Goal: Task Accomplishment & Management: Use online tool/utility

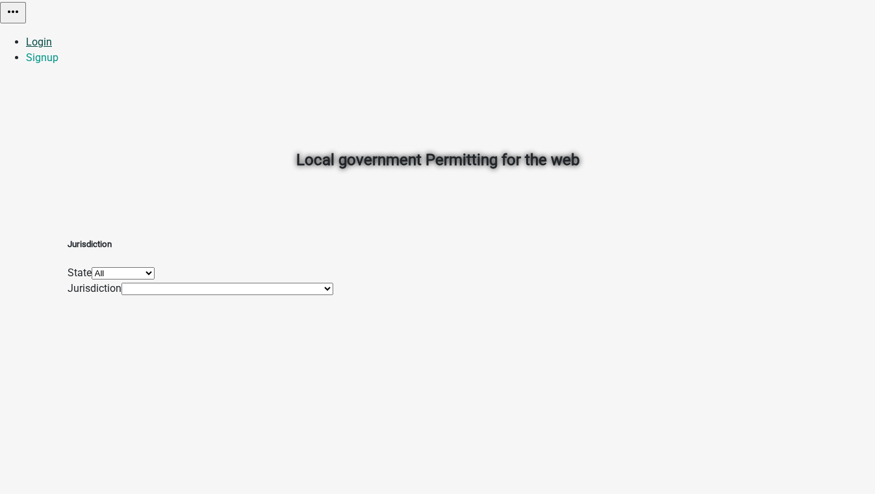
click at [52, 36] on link "Login" at bounding box center [39, 42] width 26 height 12
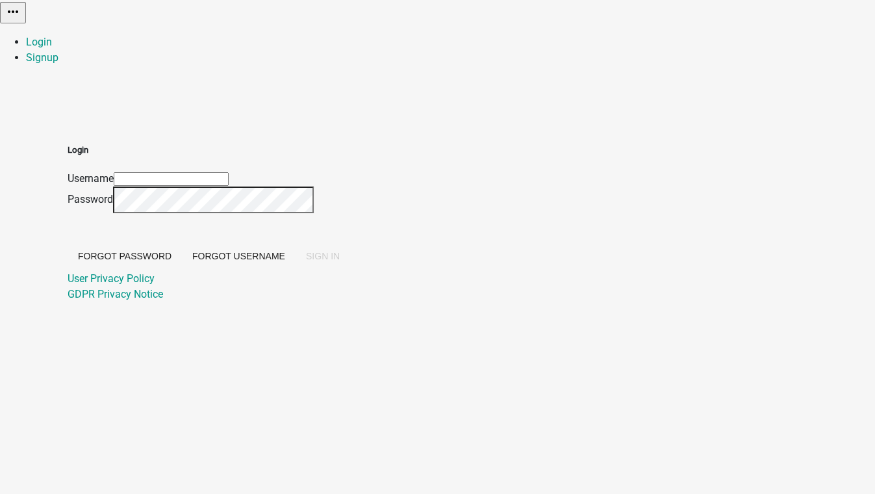
type input "[EMAIL_ADDRESS][DOMAIN_NAME]"
click at [340, 261] on span "SIGN IN" at bounding box center [323, 256] width 34 height 10
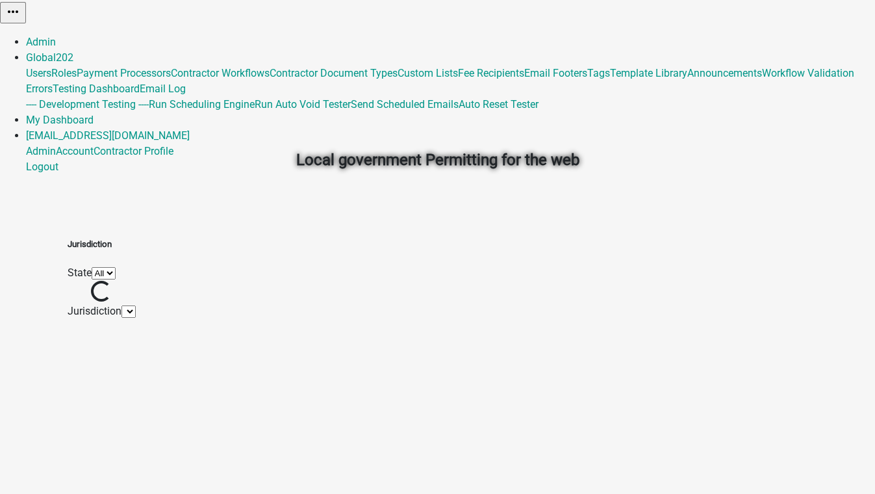
drag, startPoint x: 768, startPoint y: 168, endPoint x: 756, endPoint y: 168, distance: 12.3
click at [756, 168] on div "Local government Permitting for the web" at bounding box center [438, 131] width 741 height 186
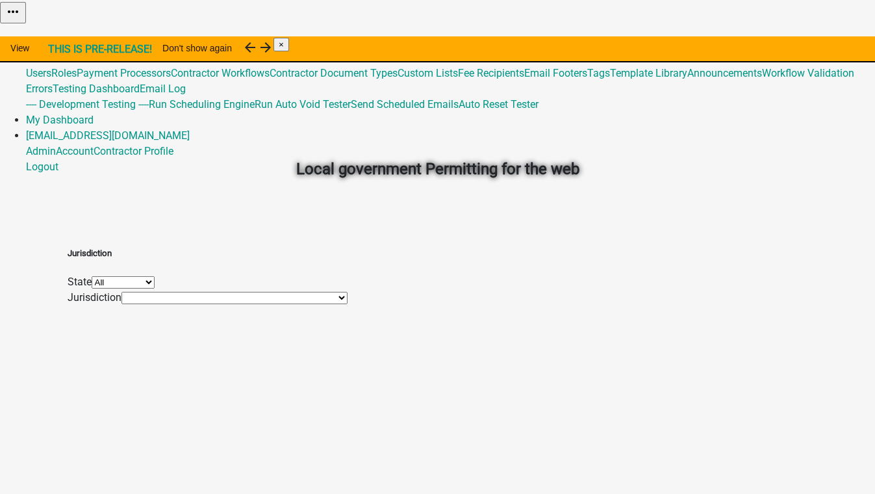
click at [56, 36] on link "Admin" at bounding box center [41, 42] width 30 height 12
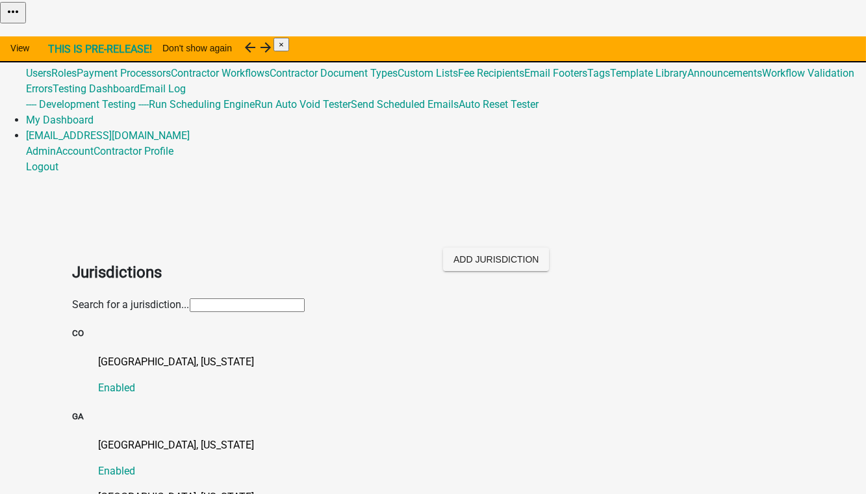
click at [190, 298] on input "text" at bounding box center [247, 305] width 115 height 14
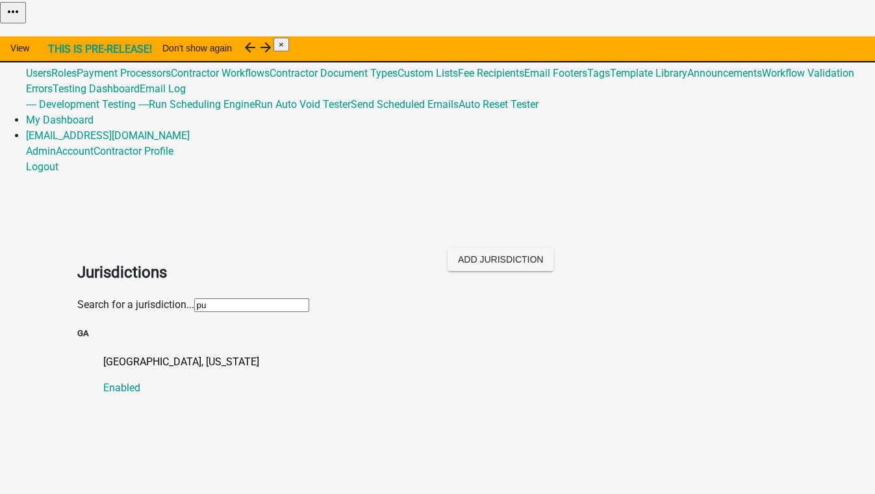
type input "putnam"
click at [114, 354] on div "Putnam County, Georgia Enabled" at bounding box center [450, 375] width 695 height 42
click at [110, 354] on p "[GEOGRAPHIC_DATA], [US_STATE]" at bounding box center [450, 362] width 695 height 16
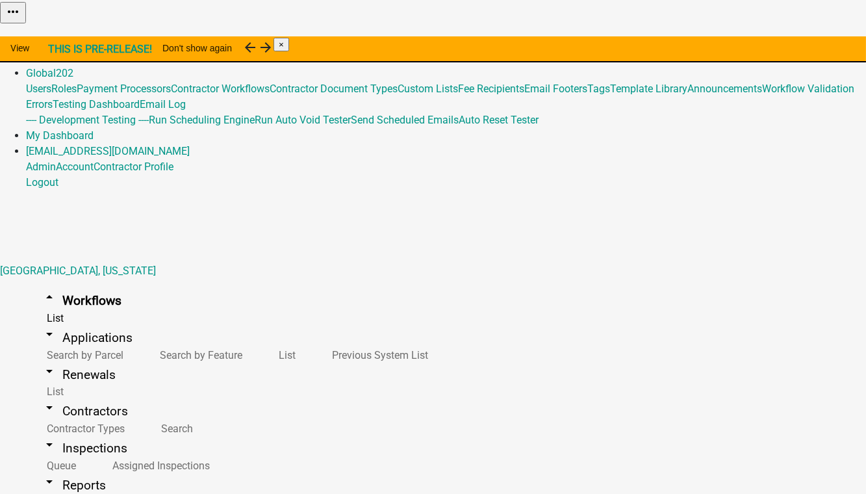
click at [793, 40] on button "Start Application" at bounding box center [829, 33] width 73 height 14
click at [719, 40] on button "Copy" at bounding box center [704, 33] width 31 height 14
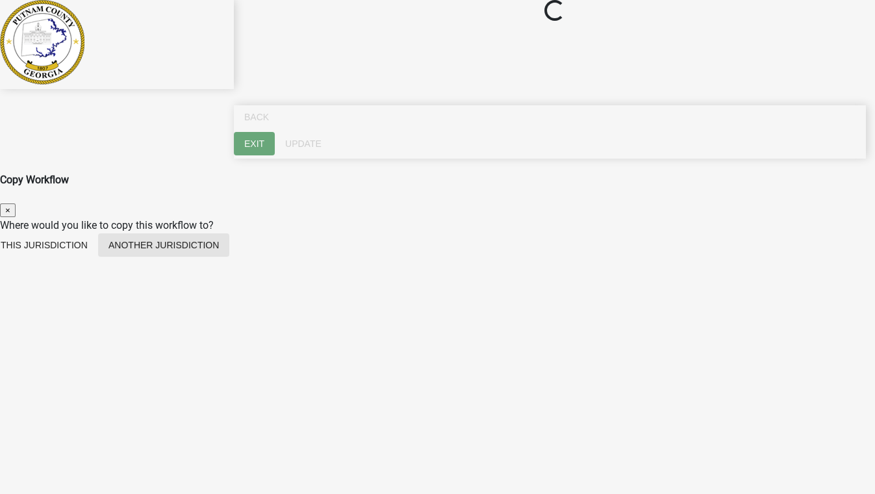
click at [229, 233] on button "Another jurisdiction" at bounding box center [163, 244] width 131 height 23
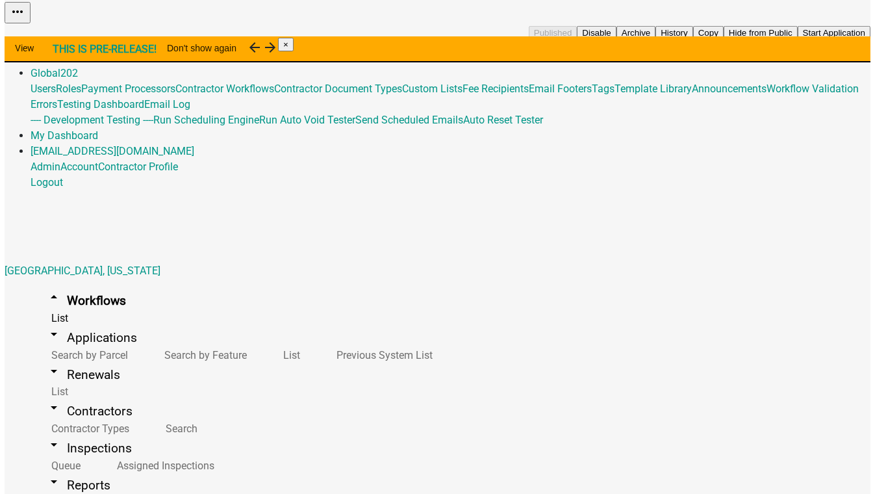
scroll to position [236, 0]
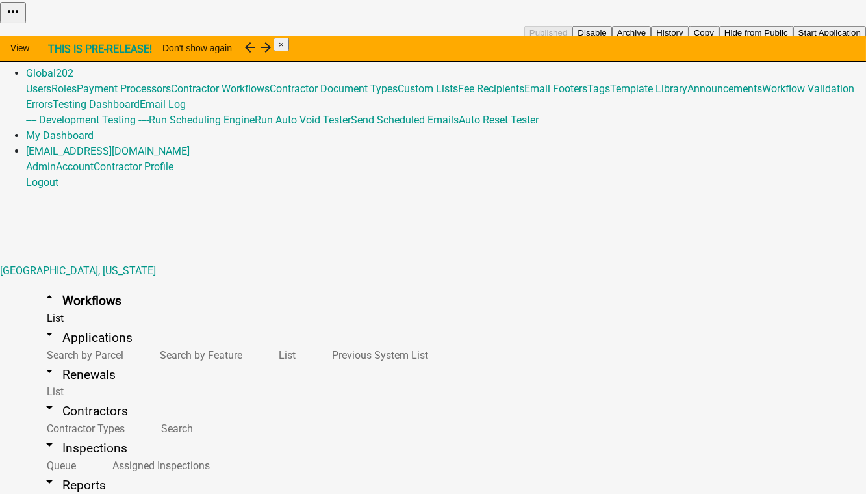
click at [719, 40] on button "Copy" at bounding box center [704, 33] width 31 height 14
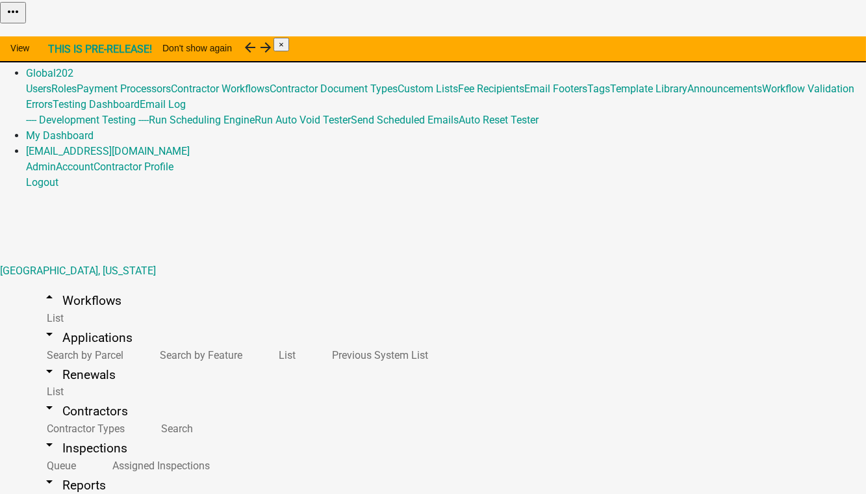
select select "0: null"
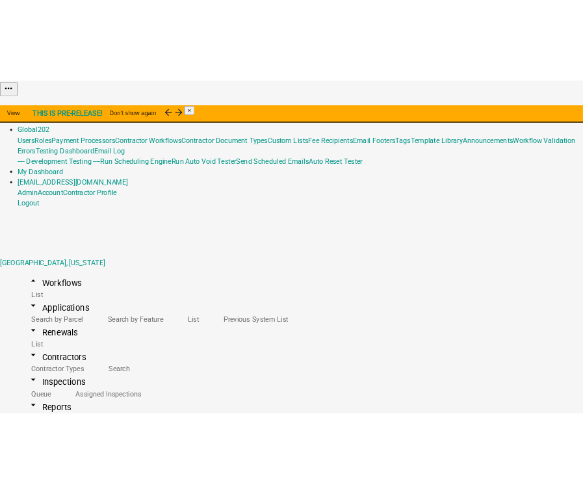
scroll to position [118, 0]
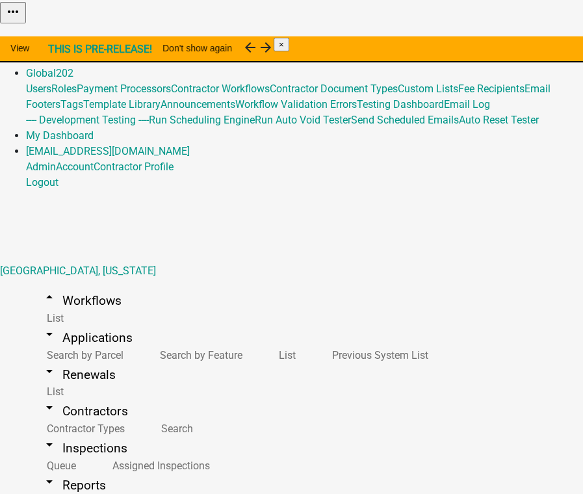
scroll to position [327, 0]
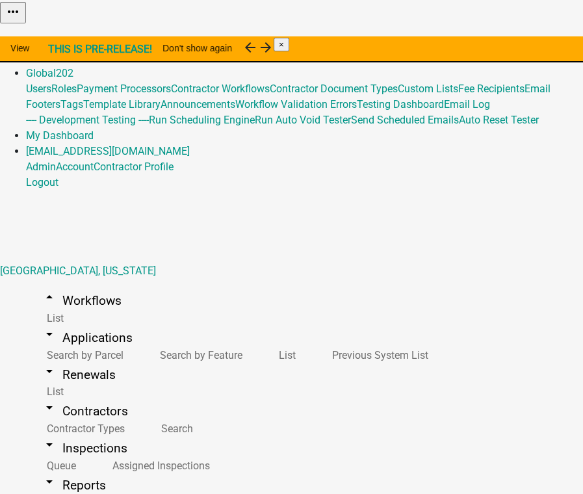
scroll to position [285, 0]
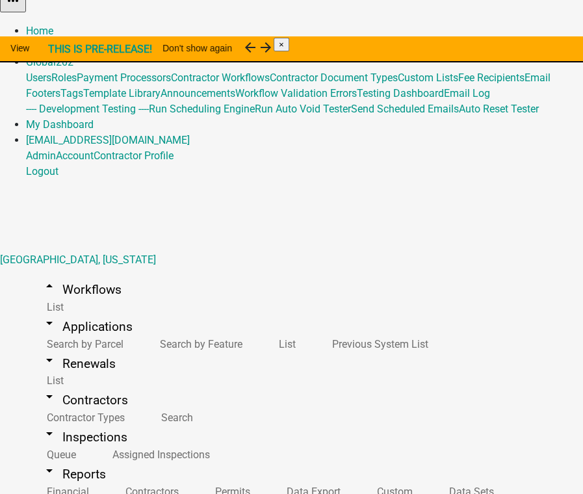
scroll to position [16, 0]
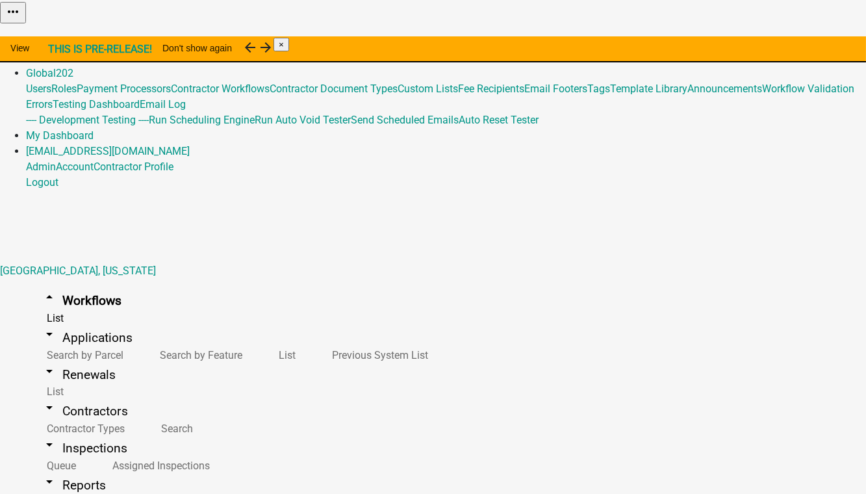
click at [73, 67] on link "Global 202" at bounding box center [49, 73] width 47 height 12
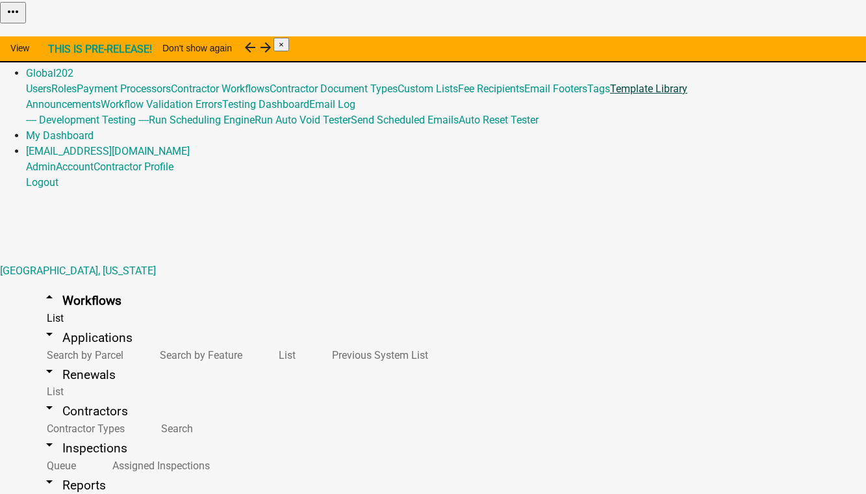
click at [610, 95] on link "Template Library" at bounding box center [648, 89] width 77 height 12
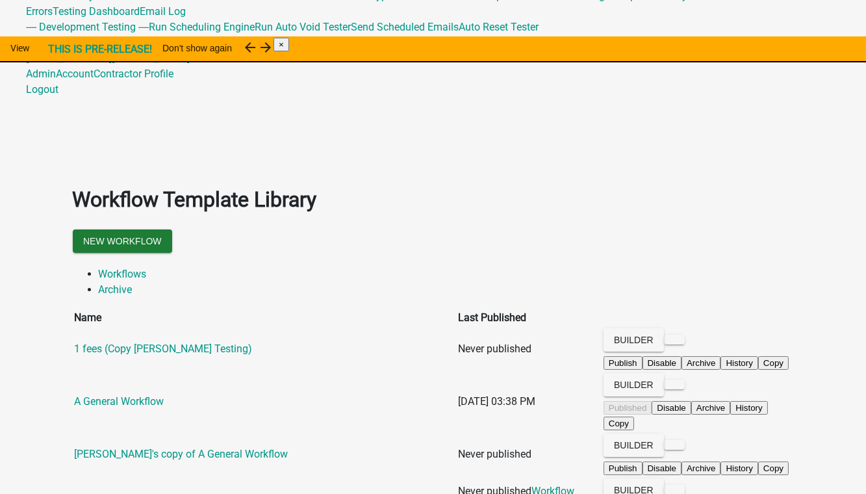
scroll to position [58, 0]
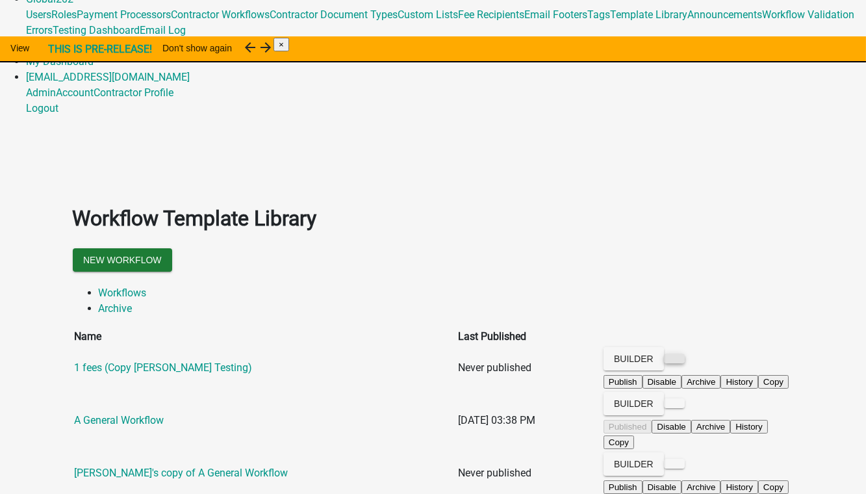
click at [685, 353] on button at bounding box center [674, 358] width 21 height 10
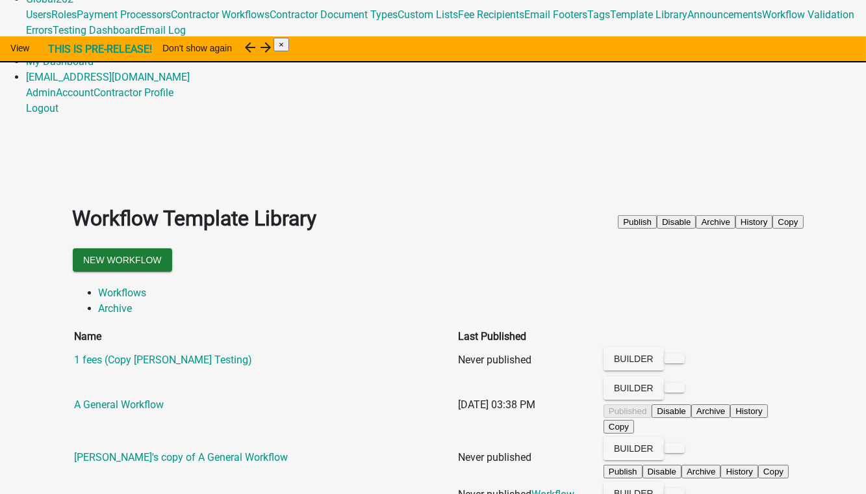
click at [657, 229] on button "Publish" at bounding box center [637, 222] width 39 height 14
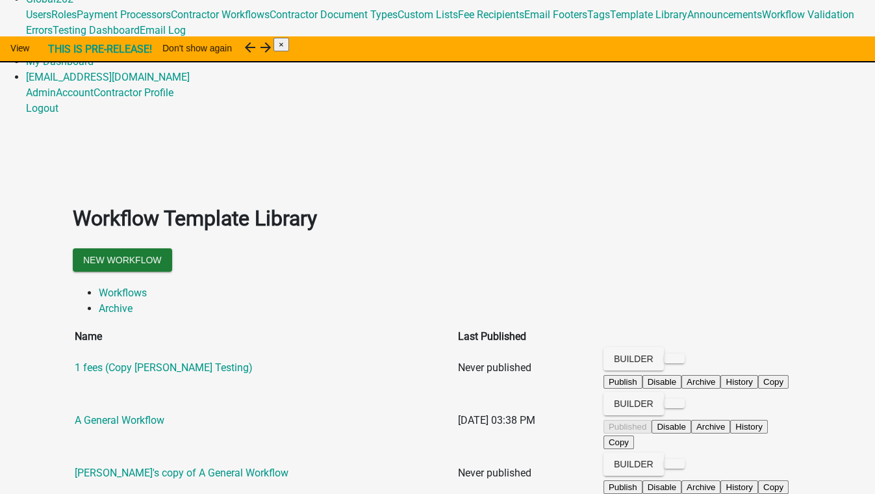
type textarea "test"
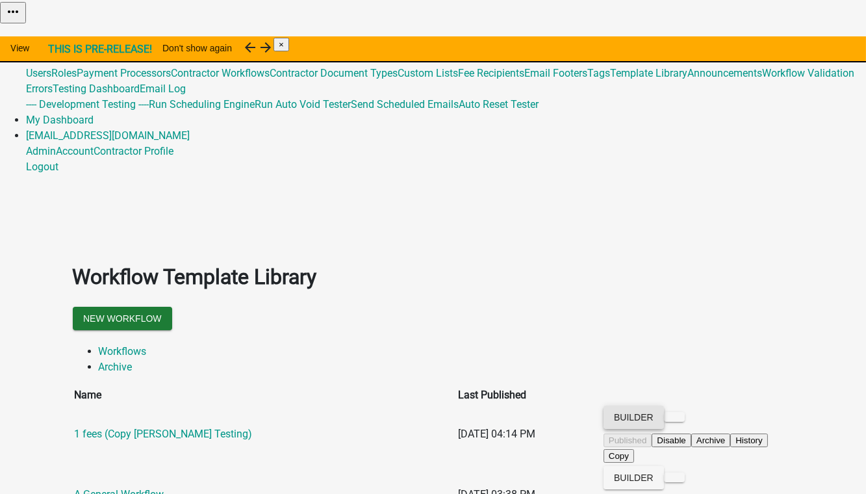
click at [664, 405] on button "Builder" at bounding box center [634, 416] width 60 height 23
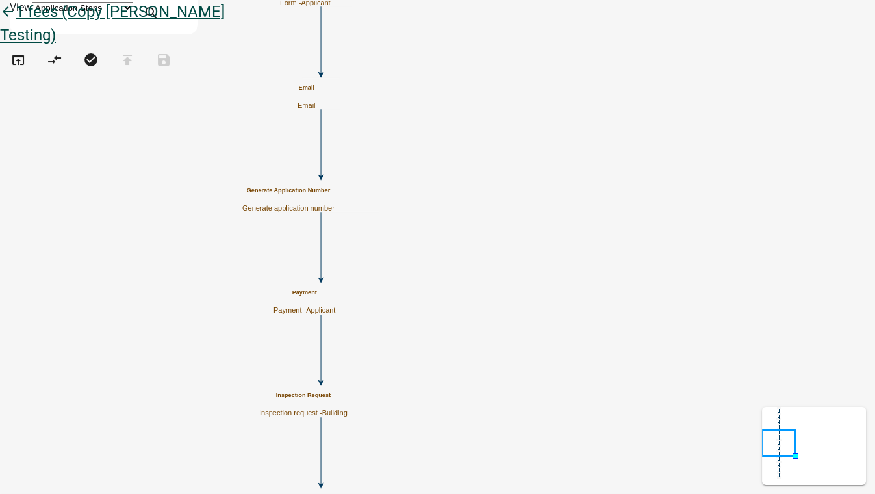
click at [16, 22] on icon "arrow_back" at bounding box center [8, 13] width 16 height 18
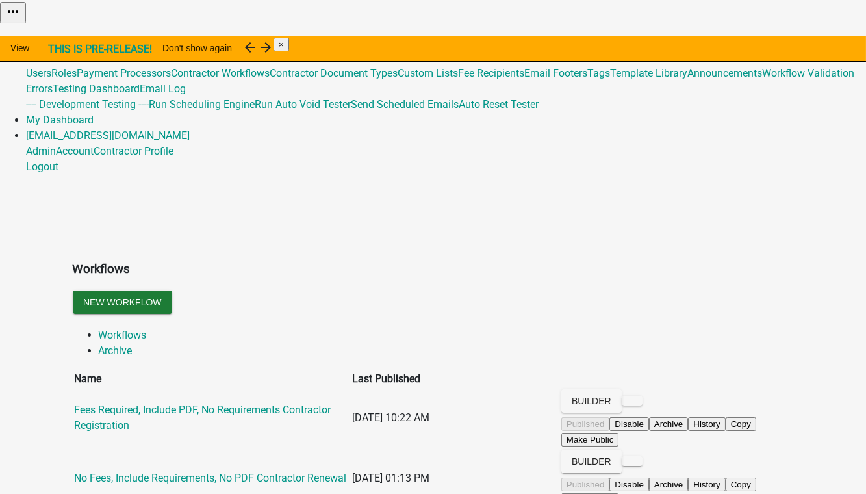
click at [56, 36] on link "Admin" at bounding box center [41, 42] width 30 height 12
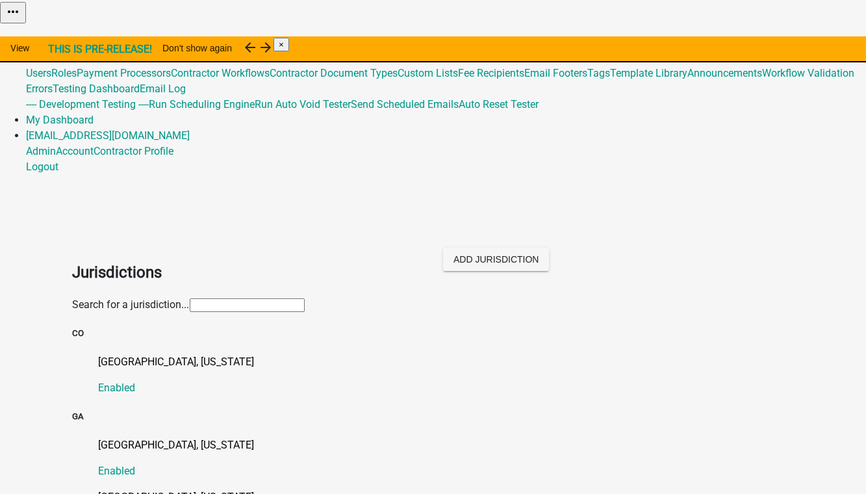
click at [190, 298] on input "text" at bounding box center [247, 305] width 115 height 14
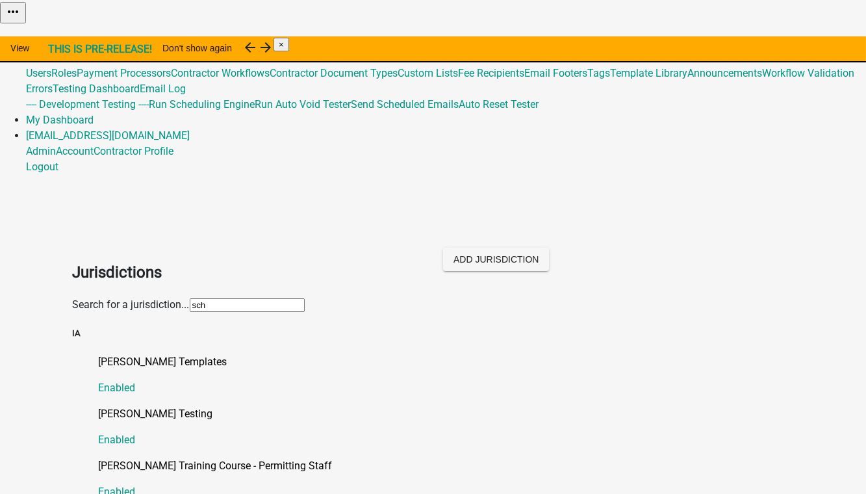
type input "Schneider"
click at [139, 406] on p "[PERSON_NAME] Testing" at bounding box center [446, 414] width 695 height 16
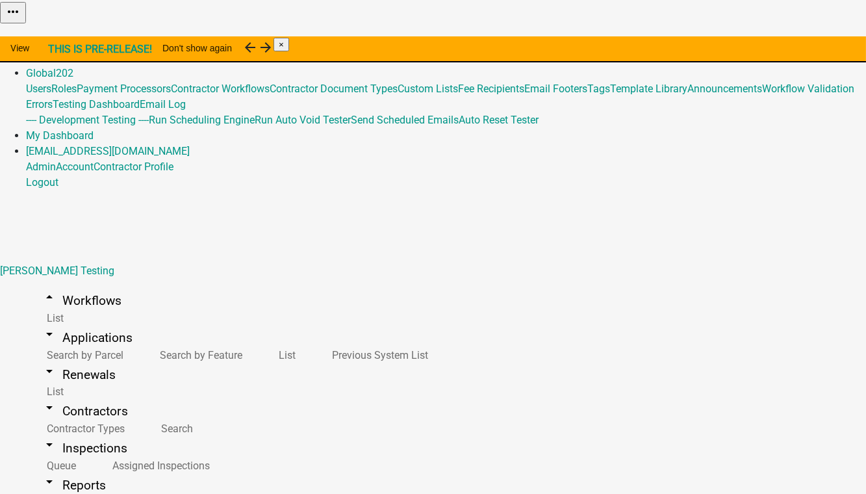
click at [793, 40] on button "Import Workflow" at bounding box center [829, 33] width 73 height 14
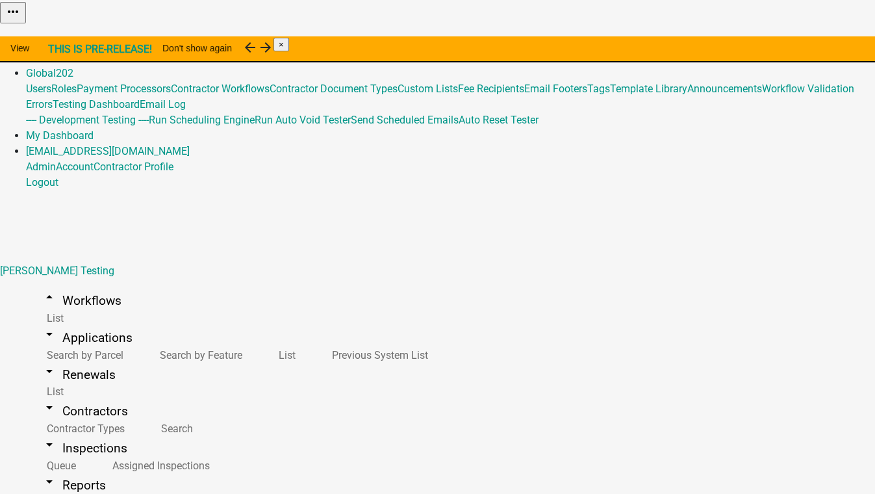
select select "6152df19-93c6-47b5-a0f1-87460f39ea48"
select select "43ab7674-fca4-4392-93ef-01fcc4aab9ae"
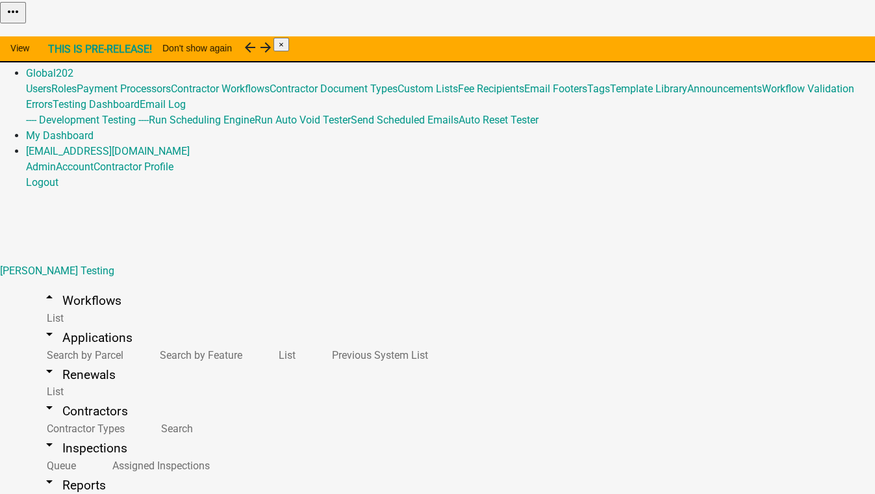
select select "6152df19-93c6-47b5-a0f1-87460f39ea48"
select select "13ad3701-5b07-4cc1-b657-41869b9ec326"
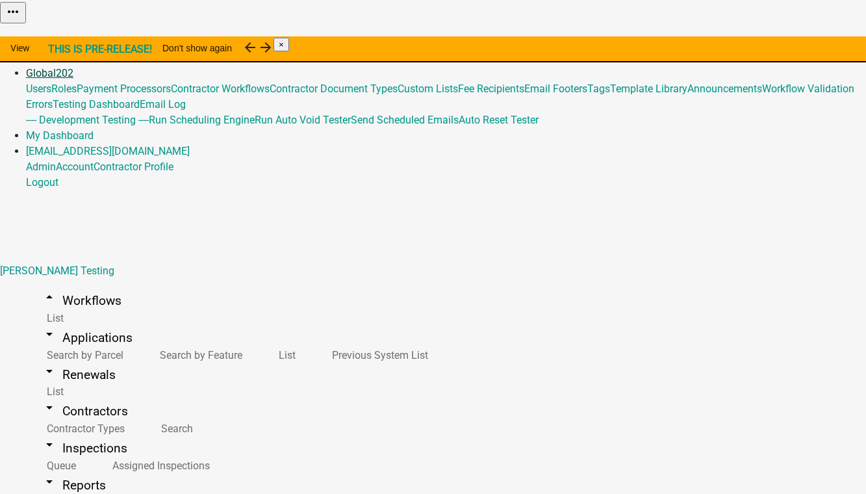
click at [73, 67] on link "Global 202" at bounding box center [49, 73] width 47 height 12
click at [610, 95] on link "Template Library" at bounding box center [648, 89] width 77 height 12
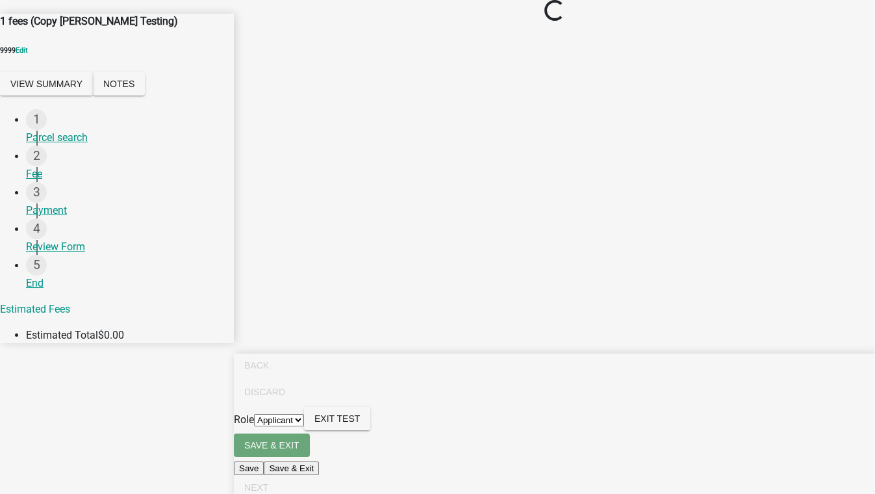
select select "ef1d8b7c-c968-4e4d-9163-cfb3adf6b55f"
select select "16c0c771-04bd-4109-9c6d-545c8bfd20f7"
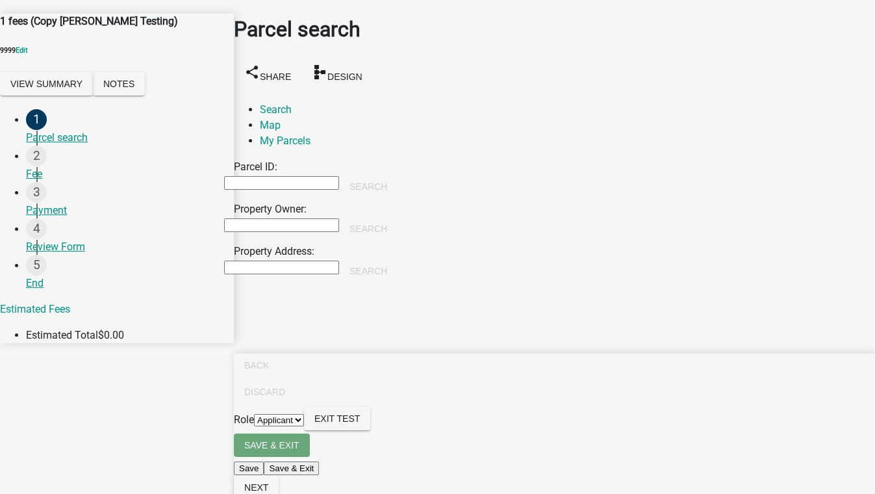
click at [323, 218] on input "Property Owner:" at bounding box center [281, 225] width 115 height 14
type input "[PERSON_NAME]"
click at [398, 217] on button "Search" at bounding box center [368, 228] width 58 height 23
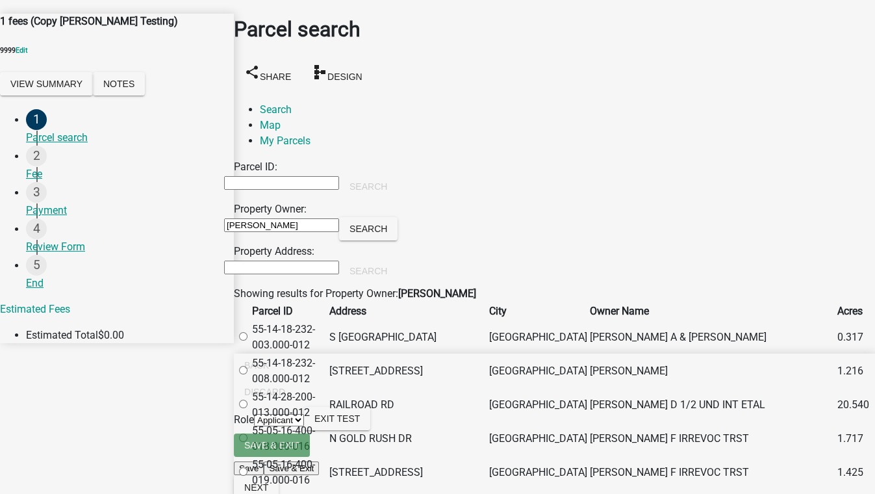
click at [250, 411] on label at bounding box center [250, 404] width 0 height 12
click at [248, 408] on input "radio" at bounding box center [243, 404] width 8 height 8
radio input "true"
click at [279, 478] on button "Next" at bounding box center [256, 487] width 45 height 23
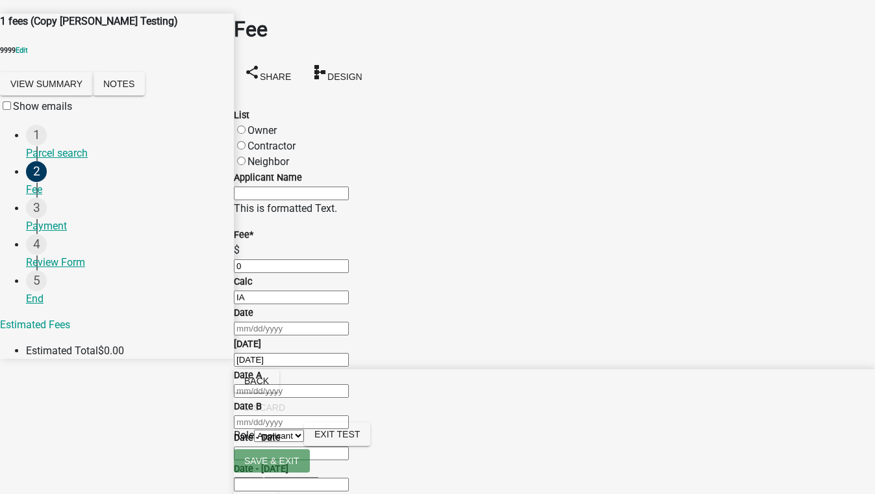
click at [261, 138] on div "Contractor" at bounding box center [554, 146] width 641 height 16
click at [253, 140] on label "Contractor" at bounding box center [272, 146] width 48 height 12
click at [246, 141] on input "Contractor" at bounding box center [241, 145] width 8 height 8
radio input "true"
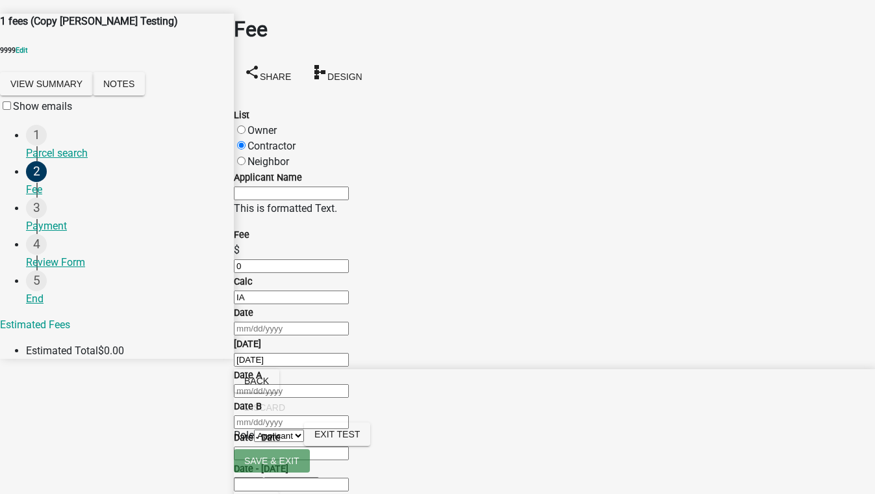
click at [315, 259] on input "0" at bounding box center [291, 266] width 115 height 14
click at [311, 118] on wm-data-entity-input-list "List Owner Contractor Neighbor Applicant Name This is formatted Text. Fee $ 0 C…" at bounding box center [554, 411] width 641 height 639
select select "10"
select select "2025"
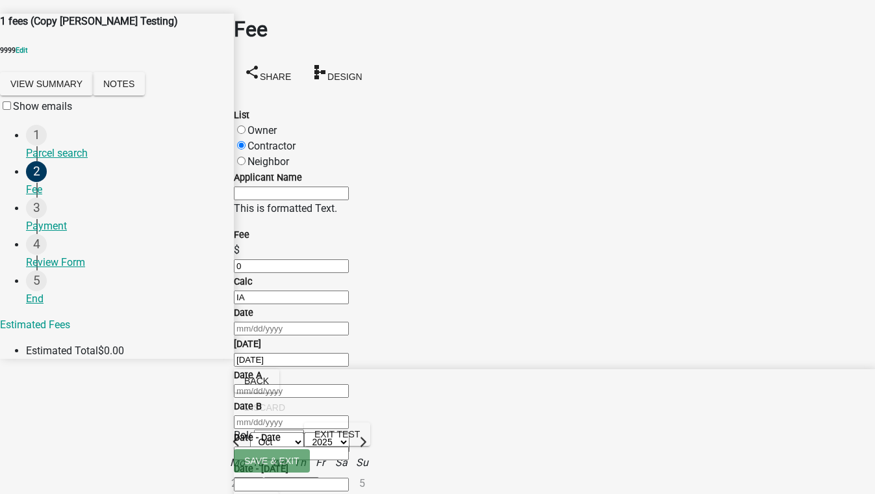
scroll to position [413, 0]
click at [349, 446] on input "Date - Date" at bounding box center [291, 453] width 115 height 14
click at [262, 383] on div at bounding box center [554, 391] width 641 height 16
select select "10"
select select "2025"
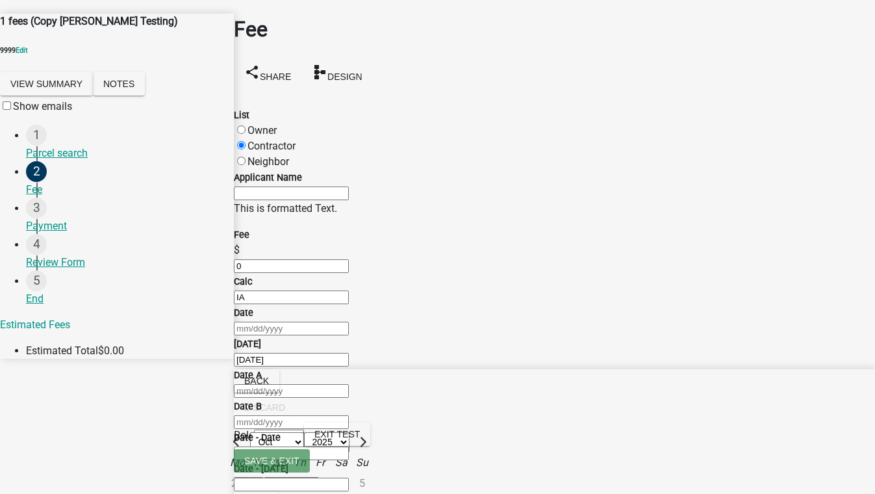
click at [289, 473] on div "1" at bounding box center [278, 483] width 21 height 21
type input "10/01/2025"
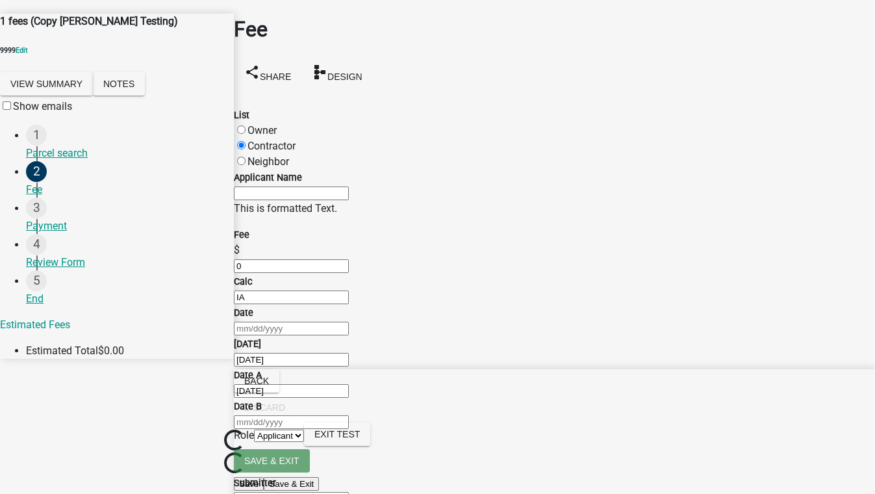
select select "10"
select select "2025"
click at [307, 414] on div "Jan Feb Mar Apr May Jun Jul Aug Sep Oct Nov Dec 1525 1526 1527 1528 1529 1530 1…" at bounding box center [554, 422] width 641 height 16
type input "10/10/2025"
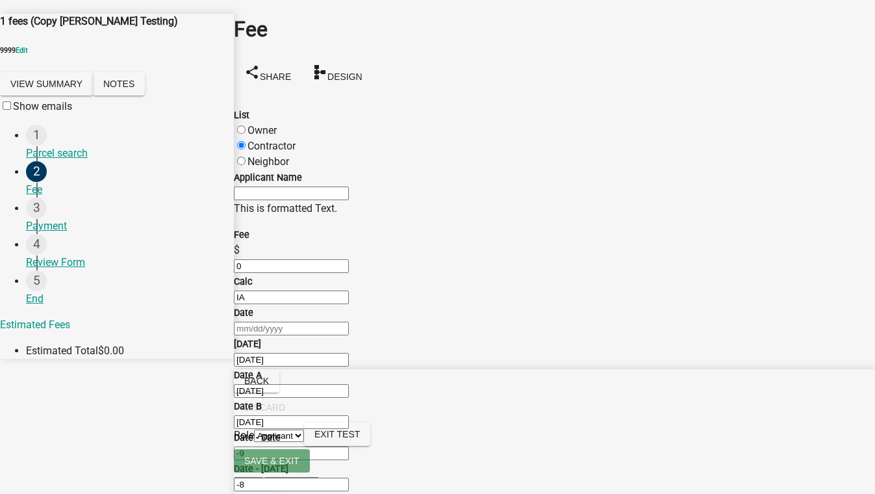
select select "10"
select select "2025"
click at [316, 414] on div "10/10/2025 Jan Feb Mar Apr May Jun Jul Aug Sep Oct Nov Dec 1525 1526 1527 1528 …" at bounding box center [554, 422] width 641 height 16
type input "10/31/2025"
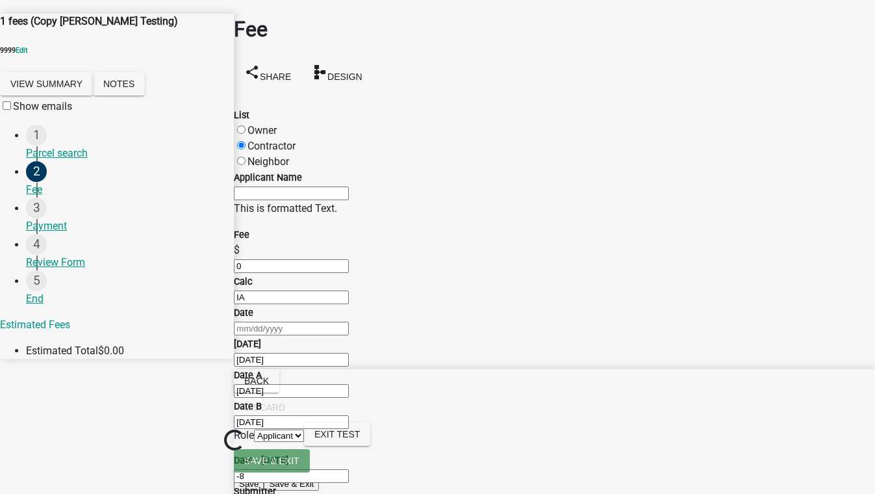
click at [489, 452] on div "Date - Today -8" at bounding box center [554, 467] width 641 height 31
click at [268, 493] on span "Next" at bounding box center [256, 503] width 24 height 10
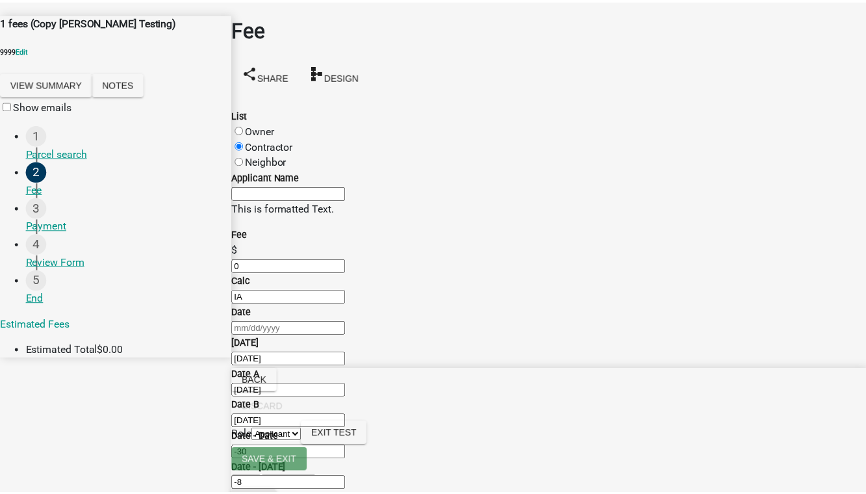
scroll to position [0, 0]
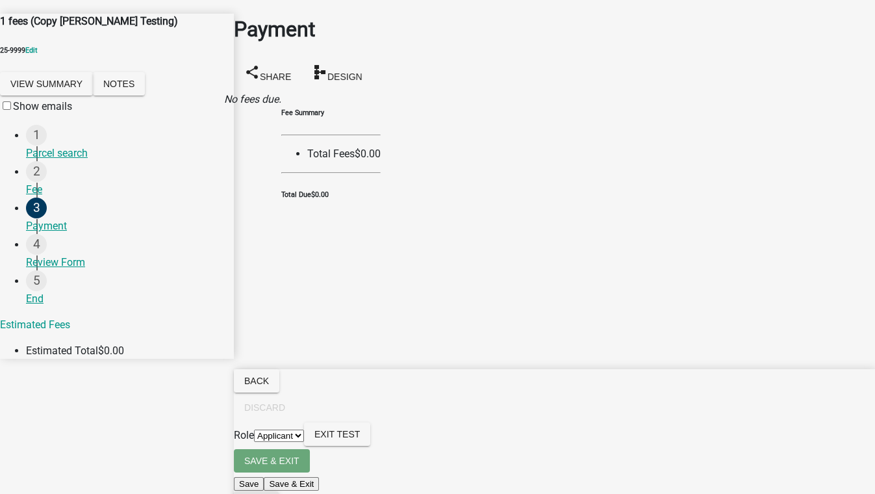
click at [279, 491] on button "Next" at bounding box center [256, 502] width 45 height 23
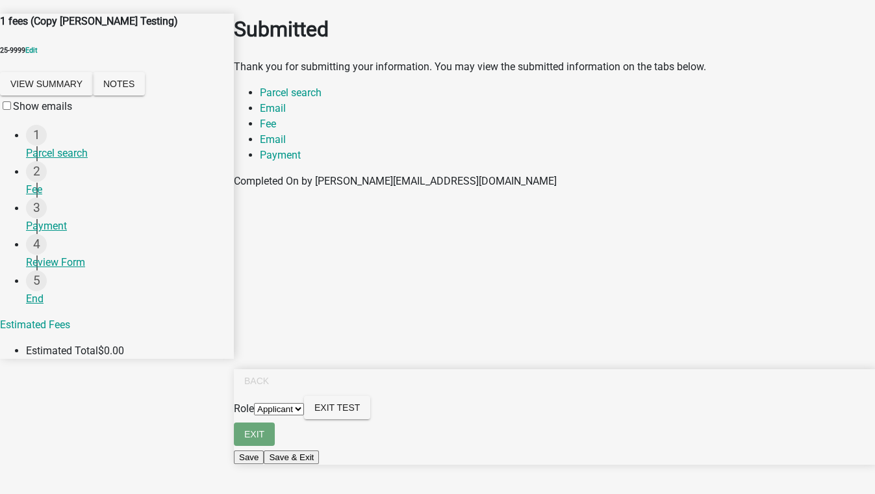
click at [304, 415] on select "Applicant" at bounding box center [279, 409] width 50 height 12
click at [50, 270] on div "Review Form" at bounding box center [125, 263] width 198 height 16
click at [304, 415] on select "Applicant" at bounding box center [279, 409] width 50 height 12
click at [360, 413] on span "Exit Test" at bounding box center [336, 407] width 45 height 10
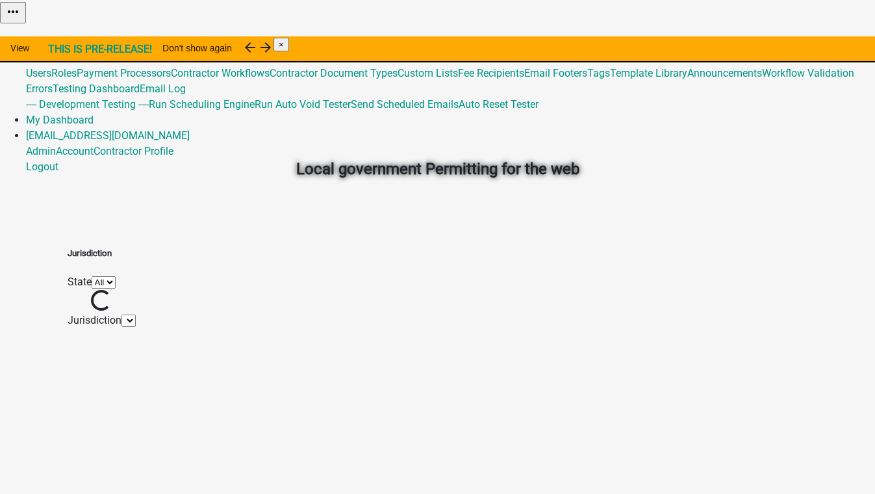
click at [51, 131] on div "Local government Permitting for the web Jurisdiction State All Loading... Juris…" at bounding box center [437, 247] width 875 height 494
click at [56, 36] on link "Admin" at bounding box center [41, 42] width 30 height 12
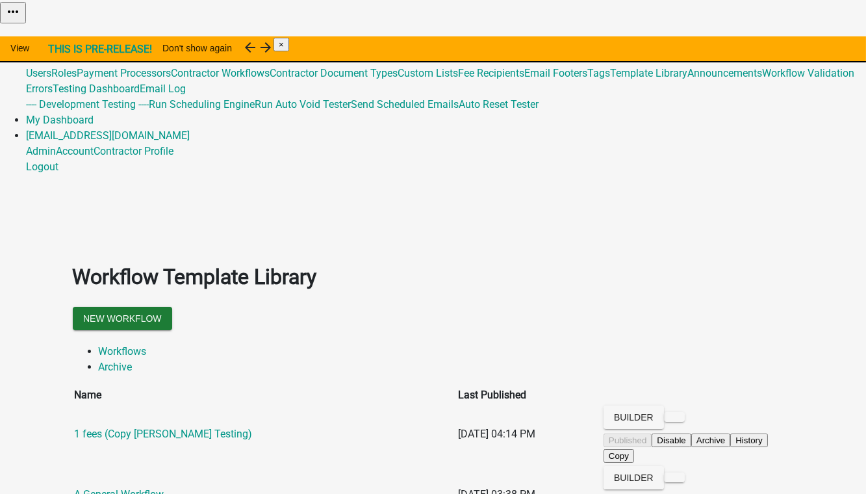
click at [73, 51] on link "Global 202" at bounding box center [49, 57] width 47 height 12
click at [56, 36] on link "Admin" at bounding box center [41, 42] width 30 height 12
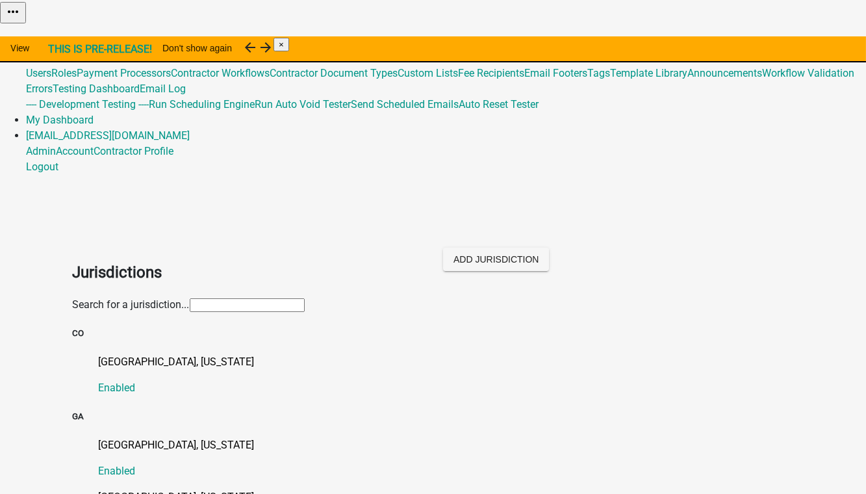
click at [190, 298] on input "text" at bounding box center [247, 305] width 115 height 14
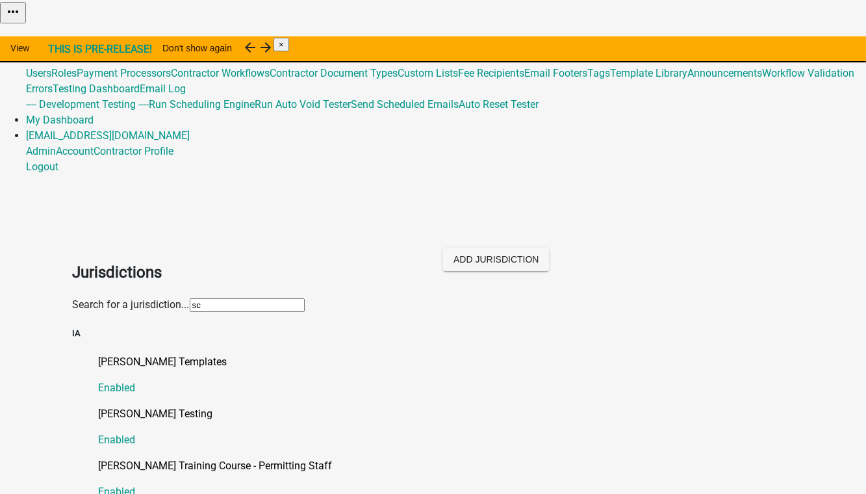
type input "[PERSON_NAME]"
click at [159, 406] on p "[PERSON_NAME] Testing" at bounding box center [446, 414] width 695 height 16
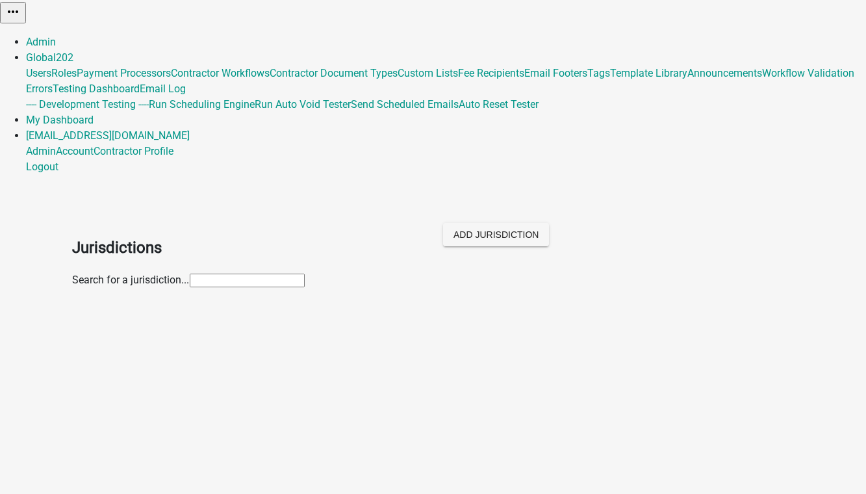
click at [56, 36] on link "Admin" at bounding box center [41, 42] width 30 height 12
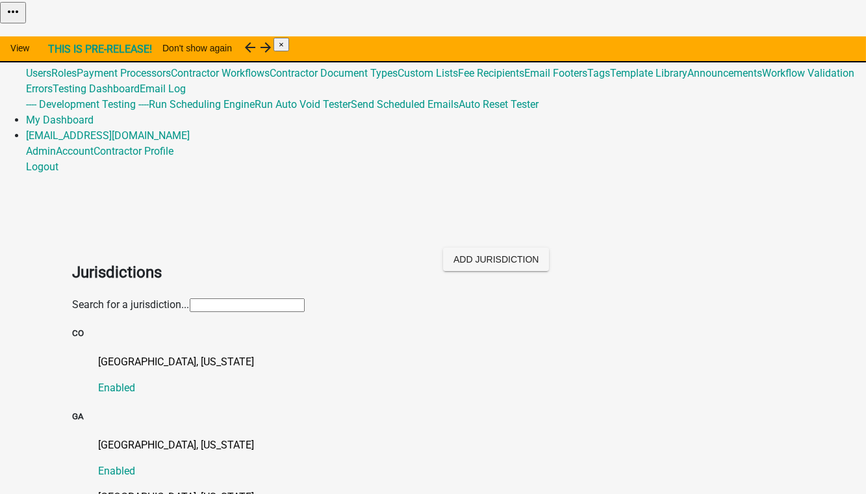
click at [190, 298] on input "text" at bounding box center [247, 305] width 115 height 14
type input "mo"
click at [121, 489] on p "[GEOGRAPHIC_DATA], [US_STATE]" at bounding box center [446, 497] width 695 height 16
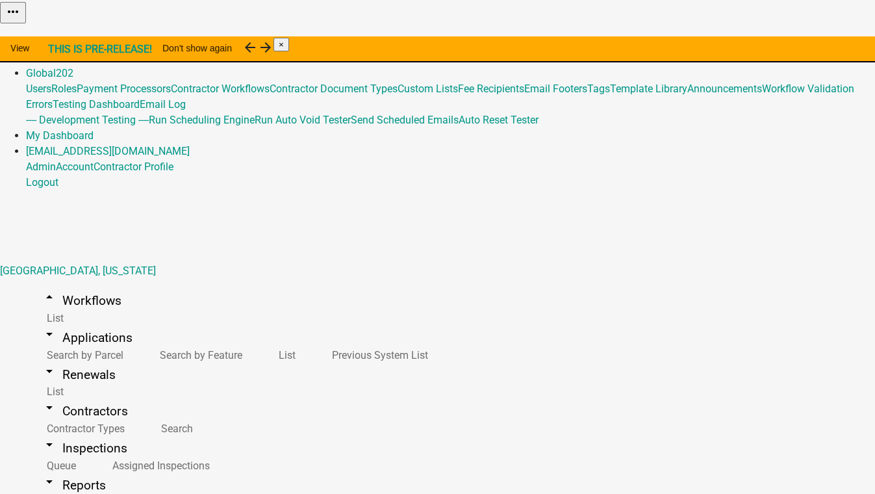
select select "ef1d8b7c-c968-4e4d-9163-cfb3adf6b55f"
select select "16c0c771-04bd-4109-9c6d-545c8bfd20f7"
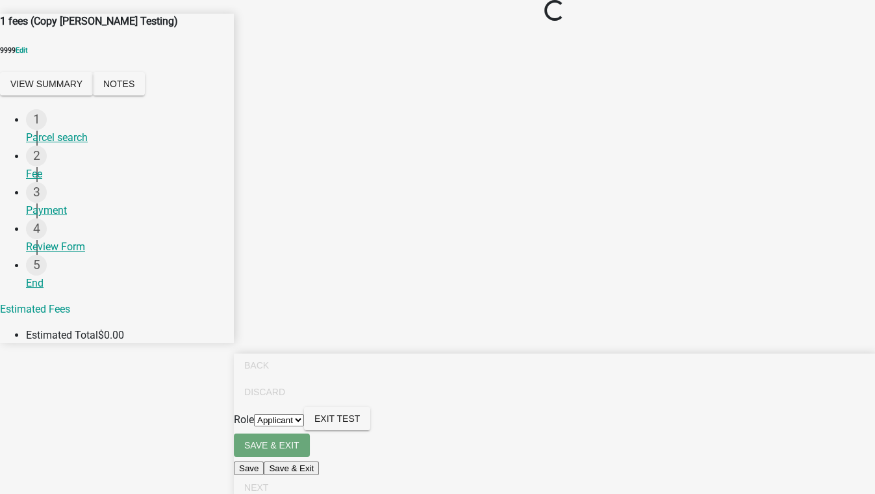
select select "ef1d8b7c-c968-4e4d-9163-cfb3adf6b55f"
select select "16c0c771-04bd-4109-9c6d-545c8bfd20f7"
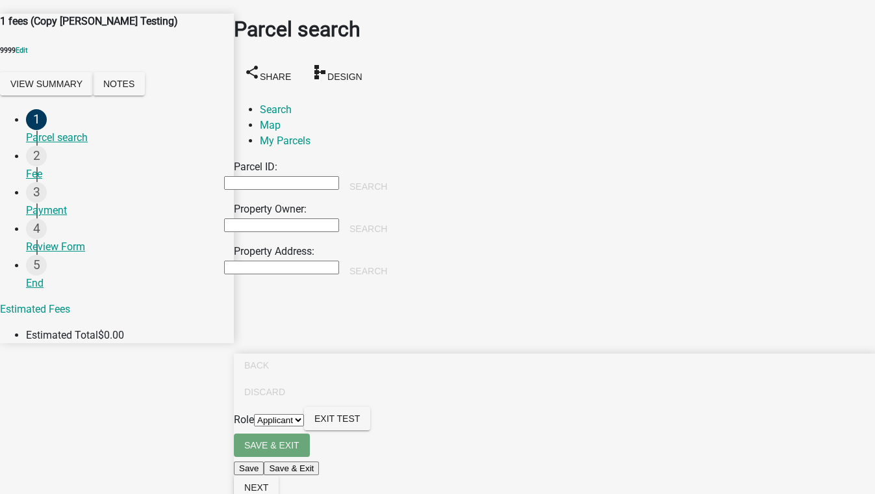
click at [324, 218] on input "Property Owner:" at bounding box center [281, 225] width 115 height 14
type input "[PERSON_NAME]"
click at [398, 217] on button "Search" at bounding box center [368, 228] width 58 height 23
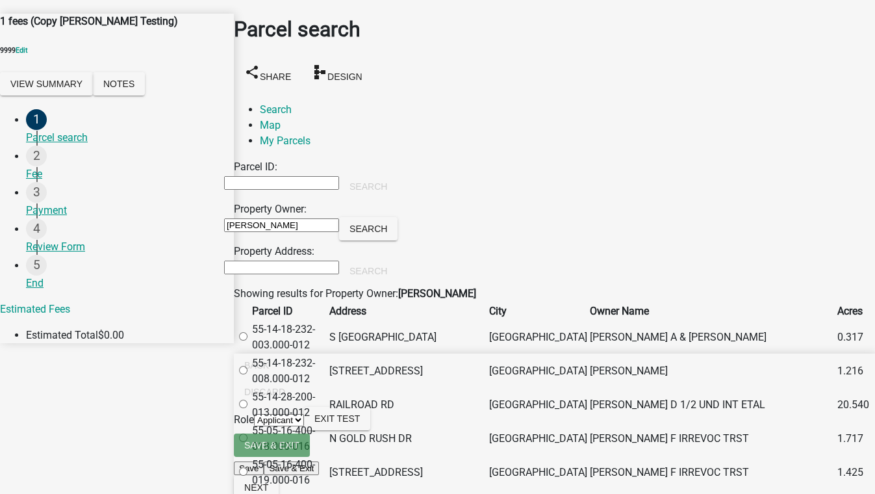
click at [250, 411] on label at bounding box center [250, 404] width 0 height 12
click at [248, 408] on input "radio" at bounding box center [243, 404] width 8 height 8
radio input "true"
click at [268, 482] on span "Next" at bounding box center [256, 487] width 24 height 10
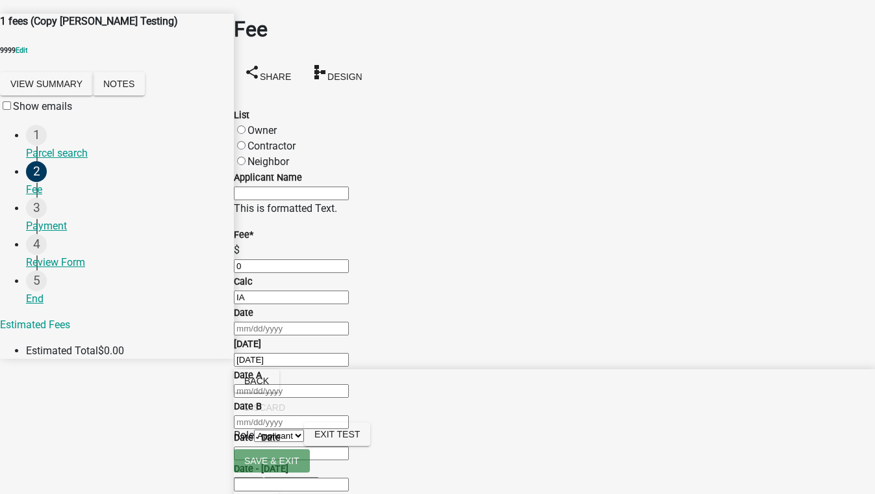
click at [266, 140] on label "Contractor" at bounding box center [272, 146] width 48 height 12
click at [246, 141] on input "Contractor" at bounding box center [241, 145] width 8 height 8
radio input "true"
click at [296, 333] on div at bounding box center [554, 328] width 641 height 16
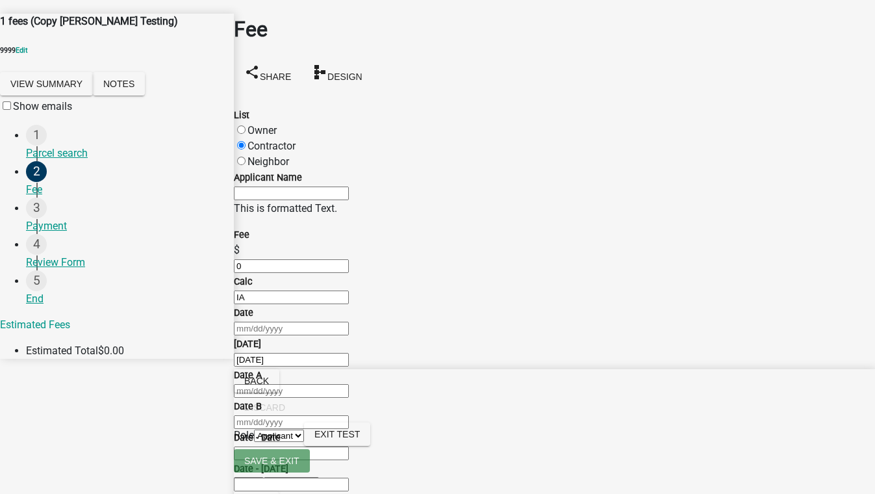
select select "10"
select select "2025"
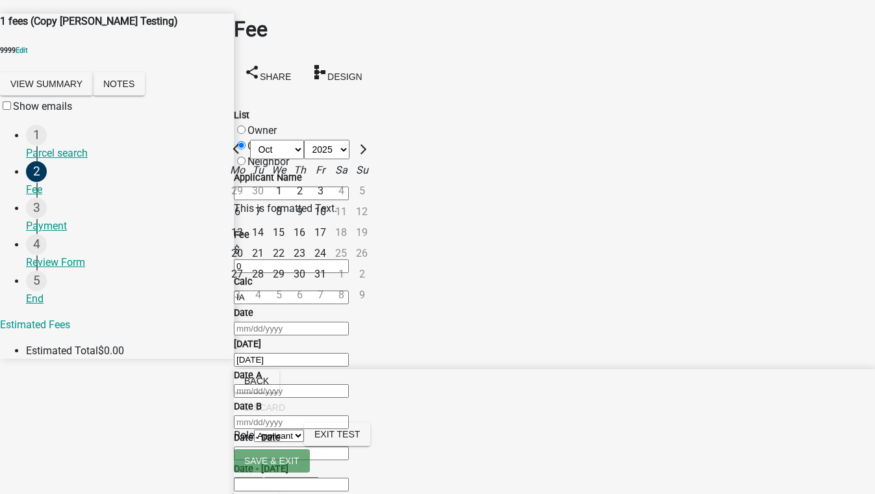
click at [331, 219] on div "10" at bounding box center [320, 211] width 21 height 21
type input "[DATE]"
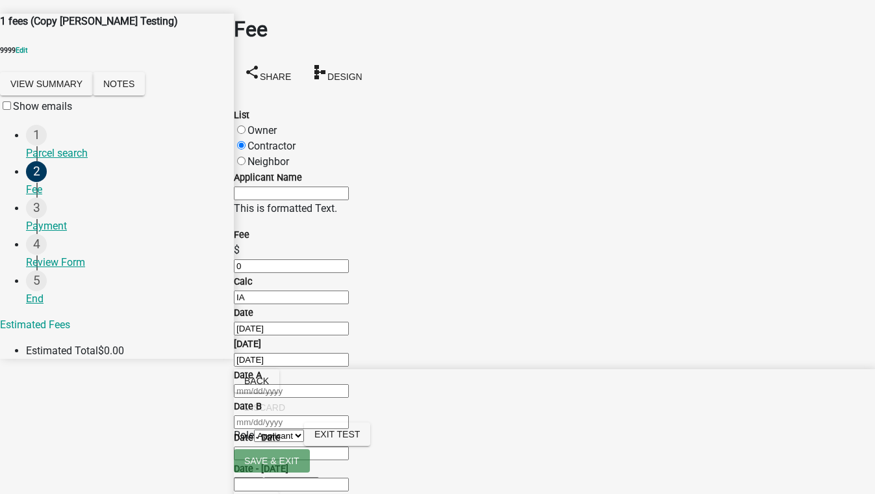
click at [298, 366] on input "10/09/2025" at bounding box center [291, 360] width 115 height 14
click at [327, 383] on div at bounding box center [554, 391] width 641 height 16
select select "10"
select select "2025"
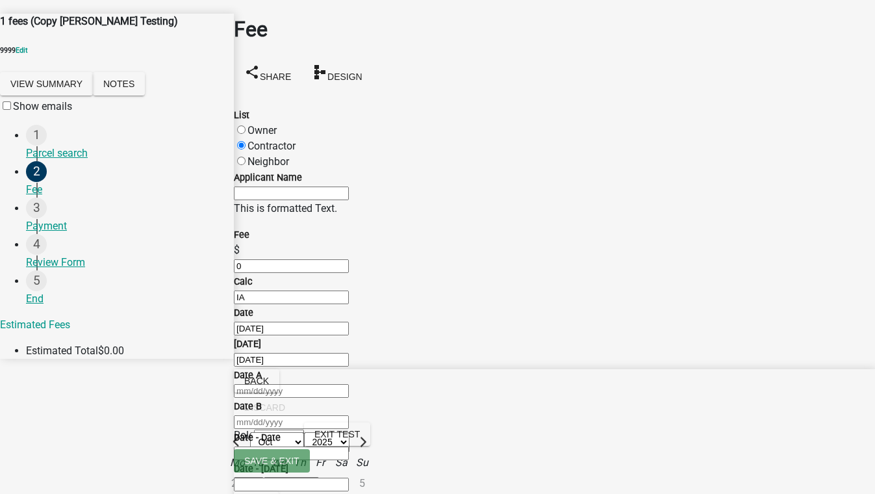
type input "10/10/2025"
select select "10"
select select "2025"
click at [470, 414] on div "10/10/2025 Jan Feb Mar Apr May Jun Jul Aug Sep Oct Nov Dec 1525 1526 1527 1528 …" at bounding box center [554, 422] width 641 height 16
click at [320, 383] on div at bounding box center [554, 391] width 641 height 16
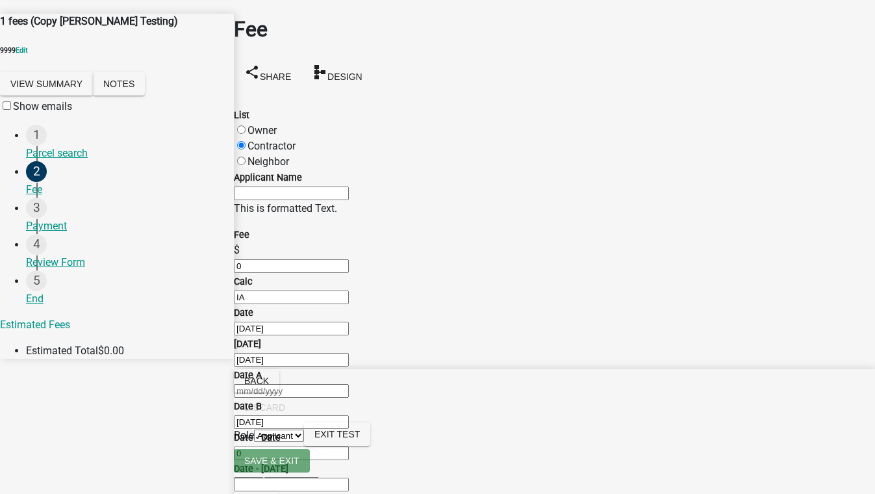
select select "10"
select select "2025"
type input "10/31/2025"
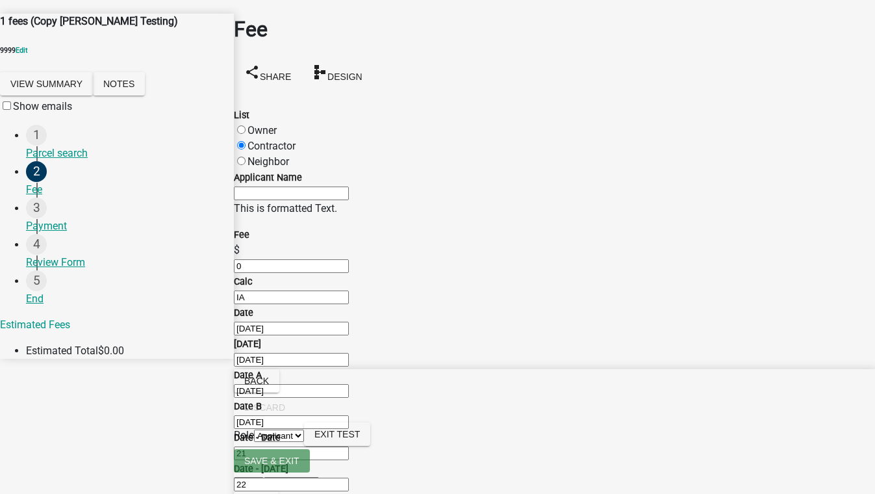
checkbox input "true"
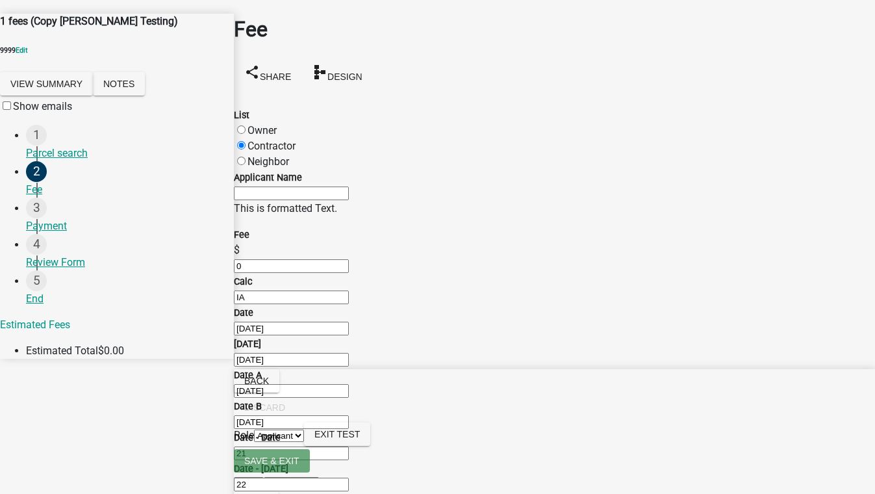
checkbox input "true"
click at [268, 493] on span "Next" at bounding box center [256, 503] width 24 height 10
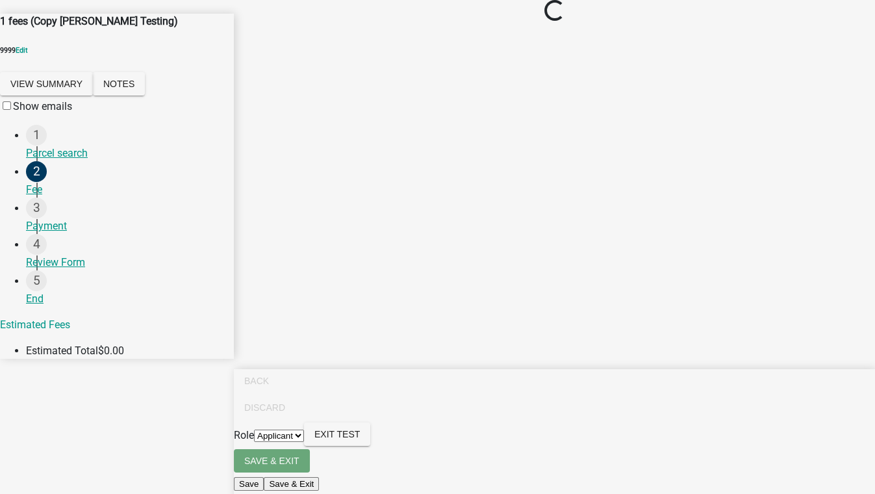
scroll to position [0, 0]
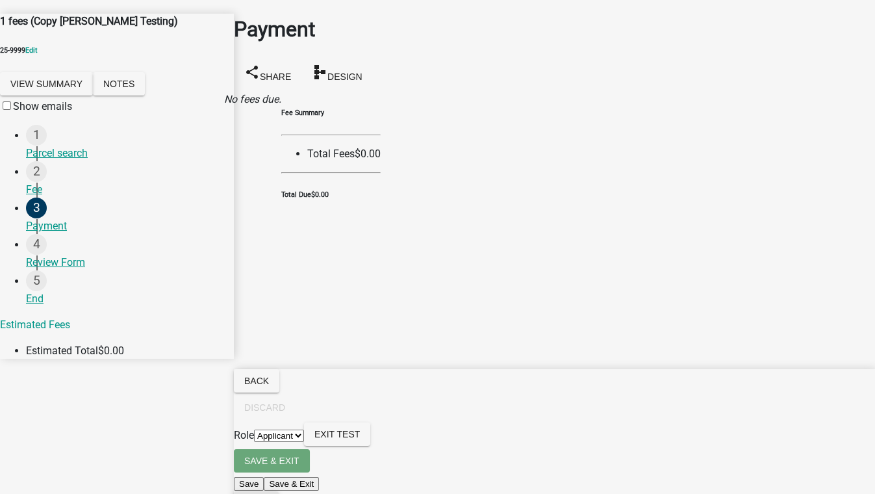
click at [268, 493] on span "Next" at bounding box center [256, 503] width 24 height 10
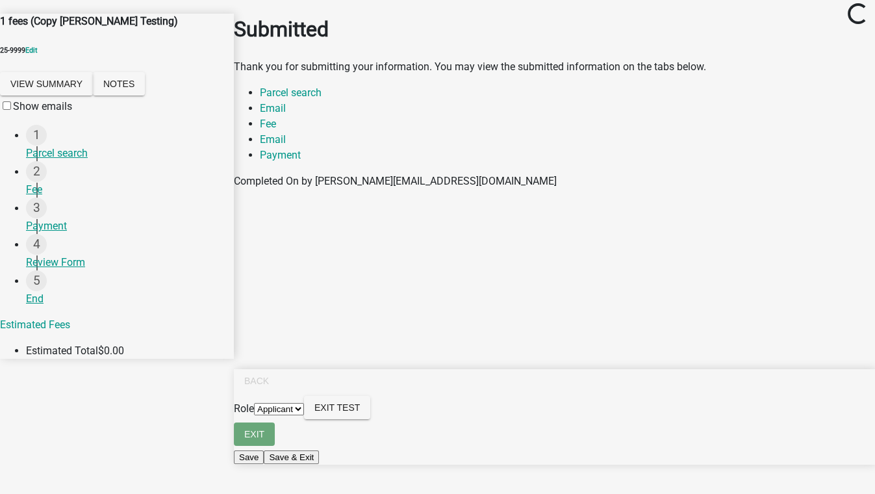
scroll to position [135, 0]
click at [304, 415] on select "Applicant" at bounding box center [279, 409] width 50 height 12
click at [59, 270] on div "Review Form" at bounding box center [125, 263] width 198 height 16
click at [62, 112] on label "Show emails" at bounding box center [36, 106] width 72 height 12
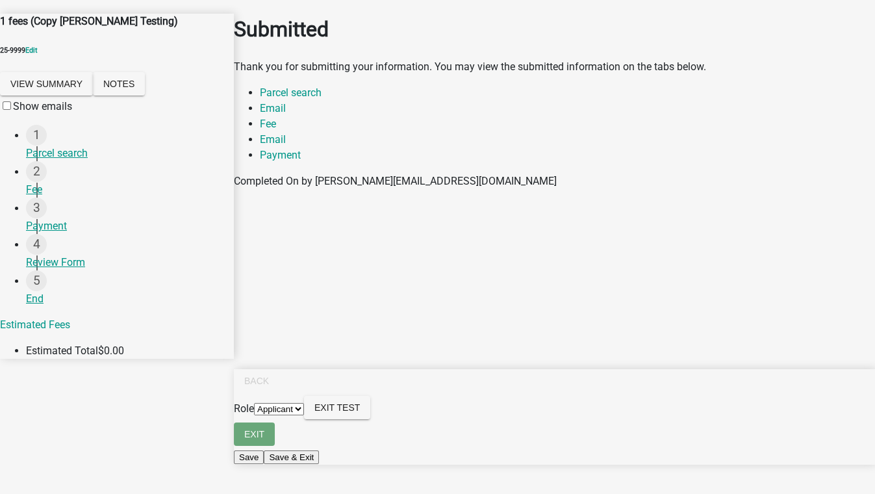
click at [11, 110] on input "Show emails" at bounding box center [7, 105] width 8 height 8
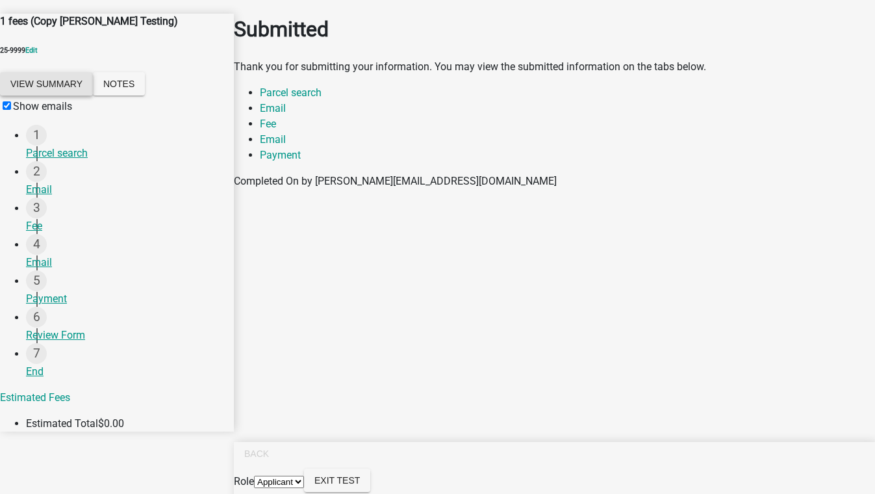
click at [88, 90] on button "View Summary" at bounding box center [46, 83] width 93 height 23
click at [75, 307] on div "Payment" at bounding box center [125, 299] width 198 height 16
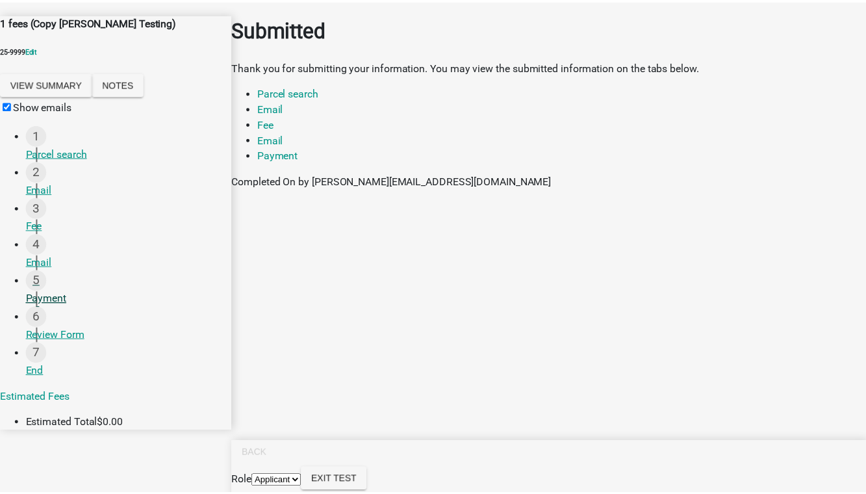
scroll to position [0, 0]
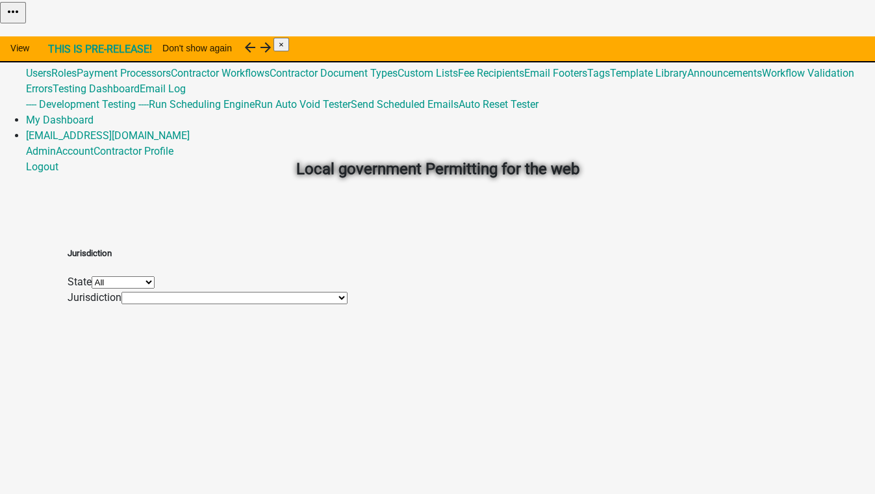
click at [56, 36] on link "Admin" at bounding box center [41, 42] width 30 height 12
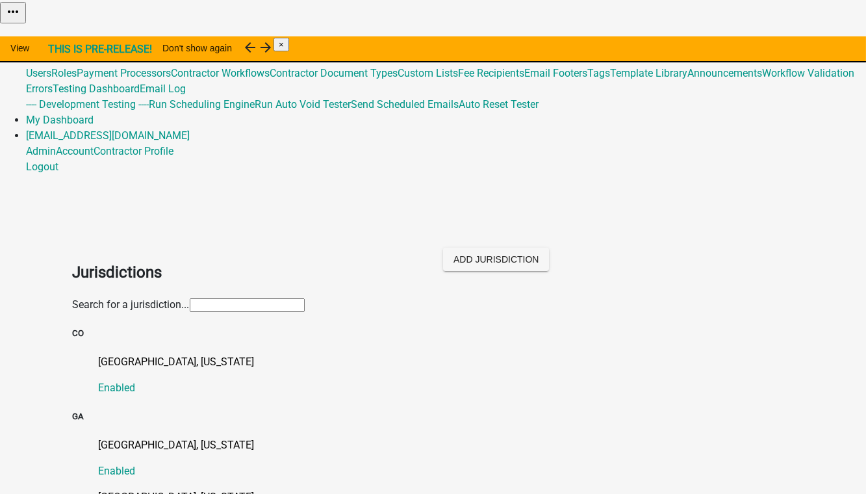
click at [190, 298] on input "text" at bounding box center [247, 305] width 115 height 14
type input "mo"
click at [129, 489] on p "[GEOGRAPHIC_DATA], [US_STATE]" at bounding box center [446, 497] width 695 height 16
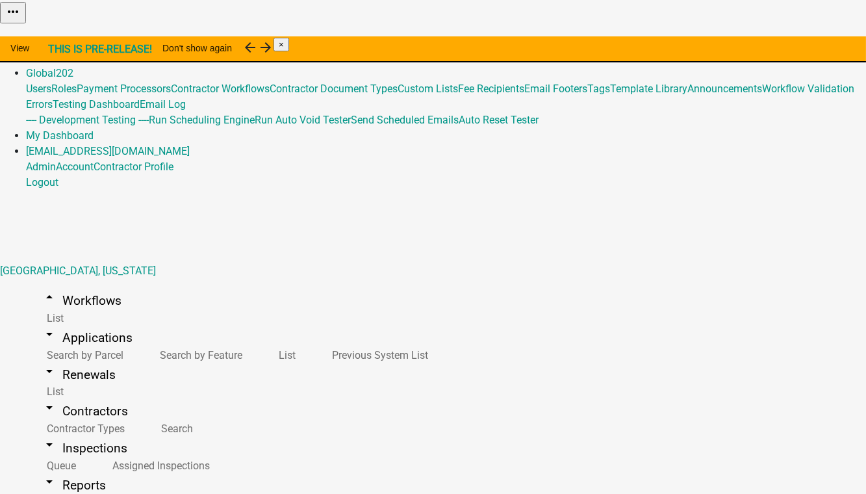
click at [793, 40] on button "Import Workflow" at bounding box center [829, 33] width 73 height 14
type input "1 fees (Copy [PERSON_NAME] Testing) [DATE]"
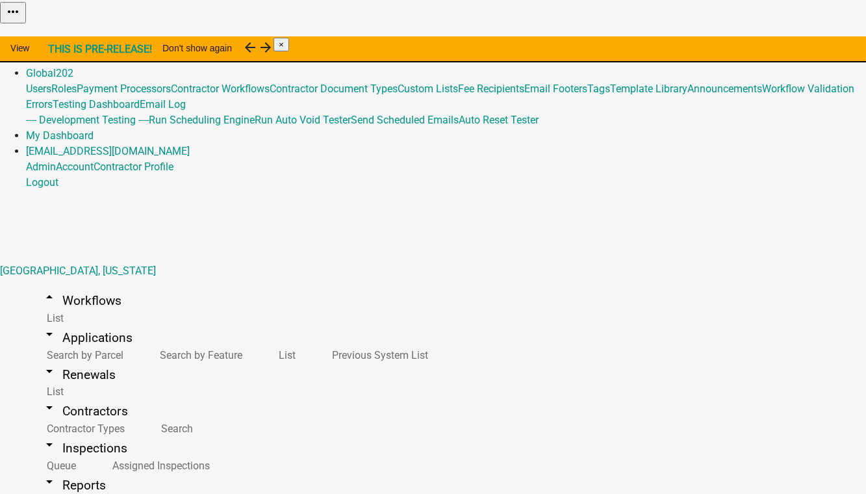
select select
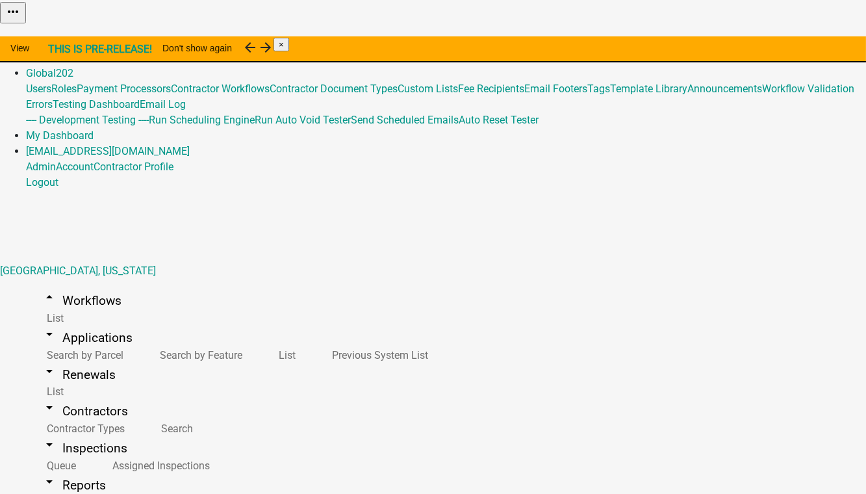
select select "ee2493a7-0627-4b0c-b61b-01300d37b219"
select select
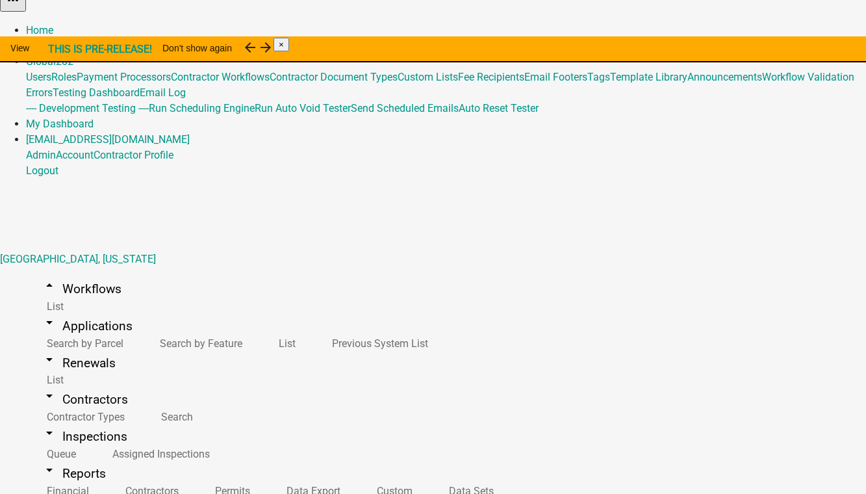
scroll to position [16, 0]
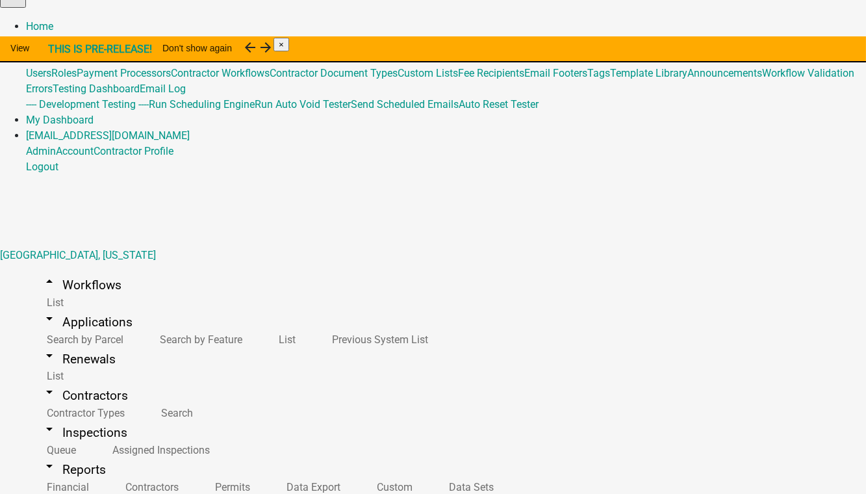
select select
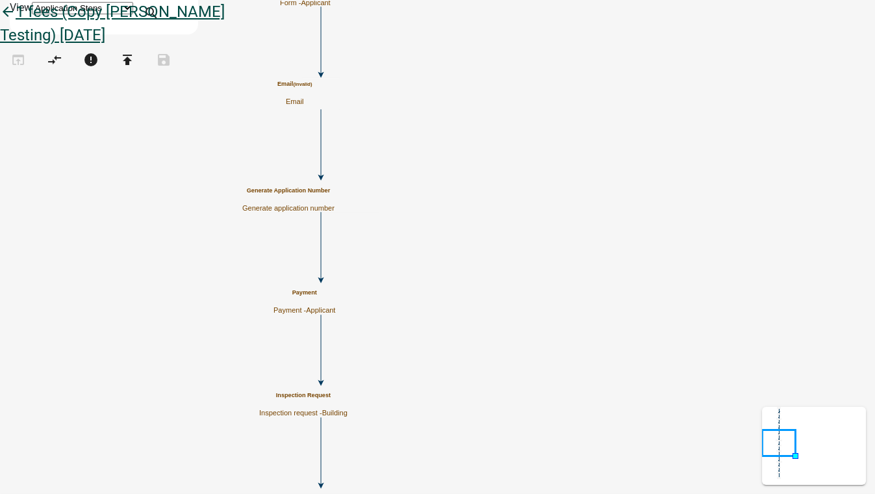
click at [16, 22] on icon "arrow_back" at bounding box center [8, 13] width 16 height 18
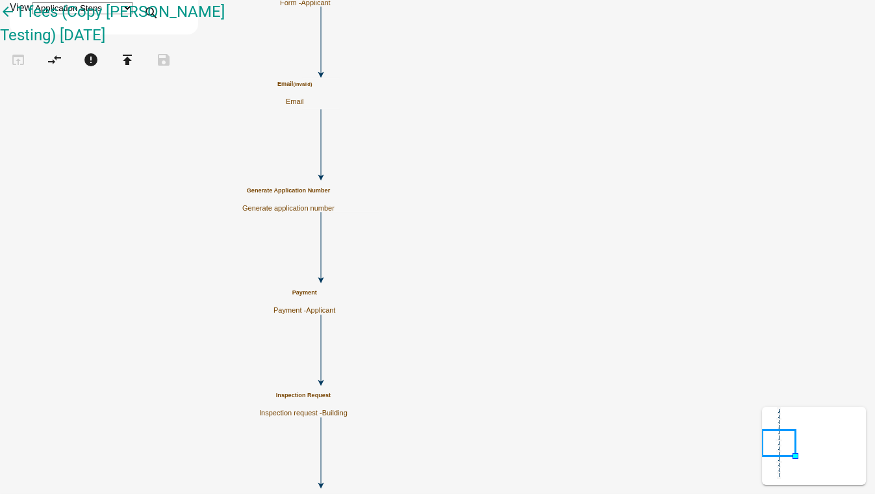
click at [312, 96] on div "Email (invalid) Email" at bounding box center [294, 93] width 34 height 25
